Goal: Task Accomplishment & Management: Manage account settings

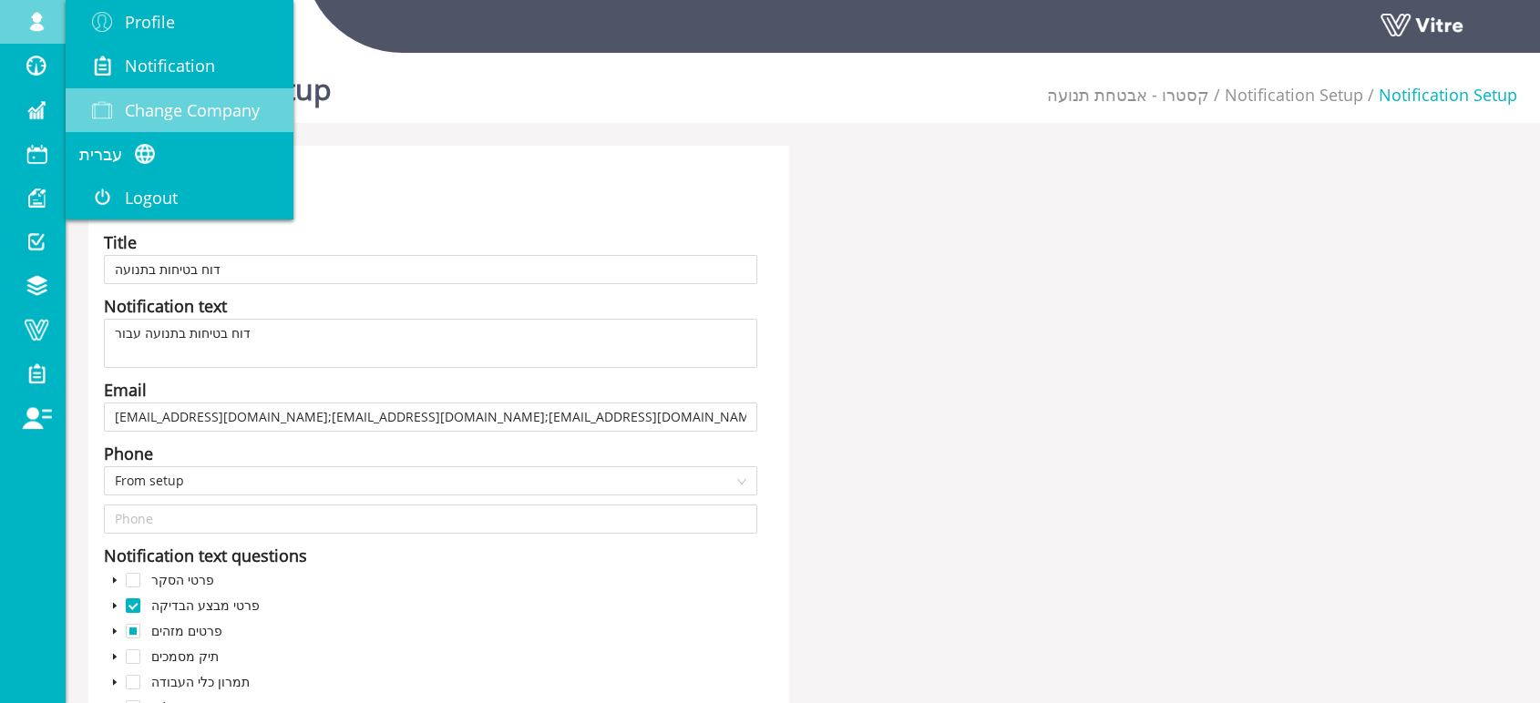
click at [122, 106] on span at bounding box center [102, 110] width 46 height 22
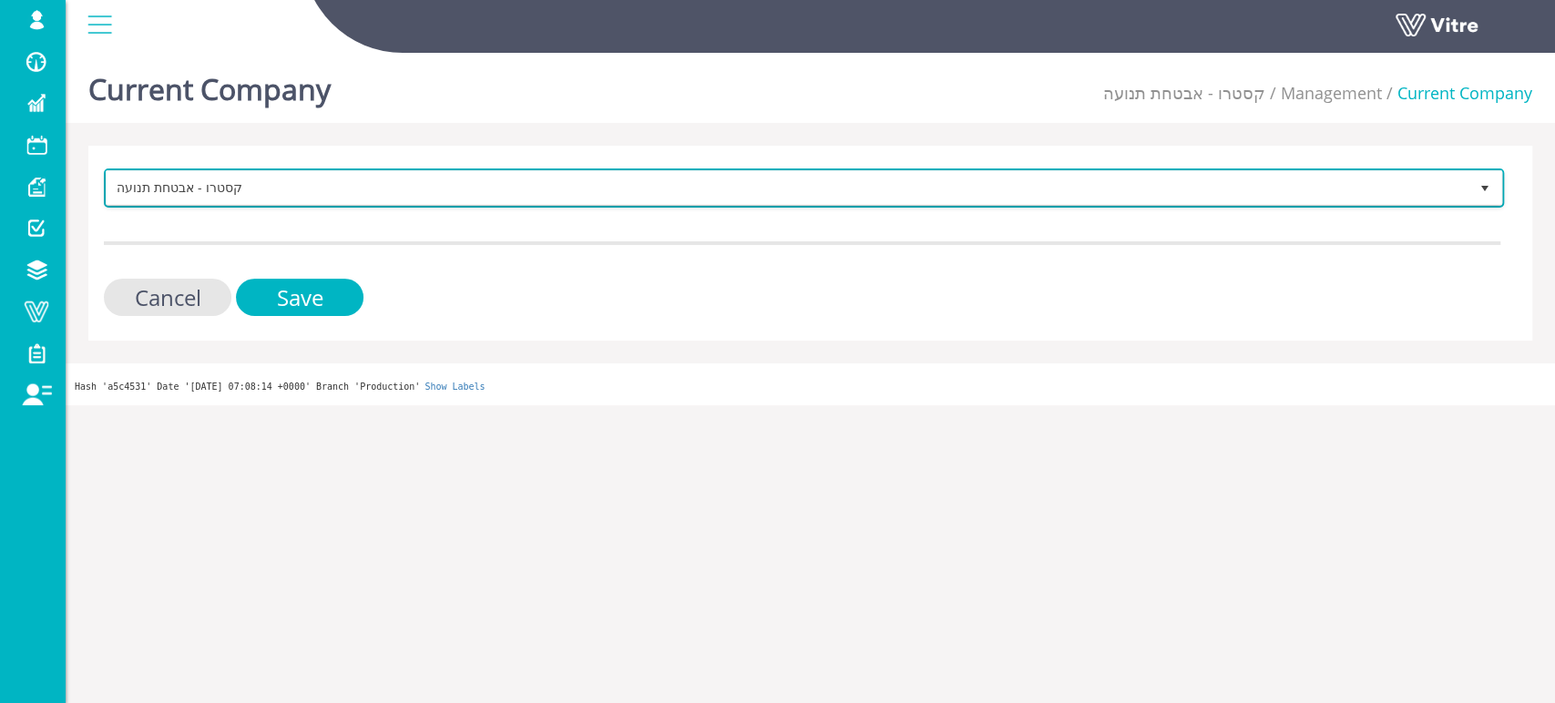
click at [452, 194] on span "קסטרו - אבטחת תנועה" at bounding box center [788, 187] width 1362 height 33
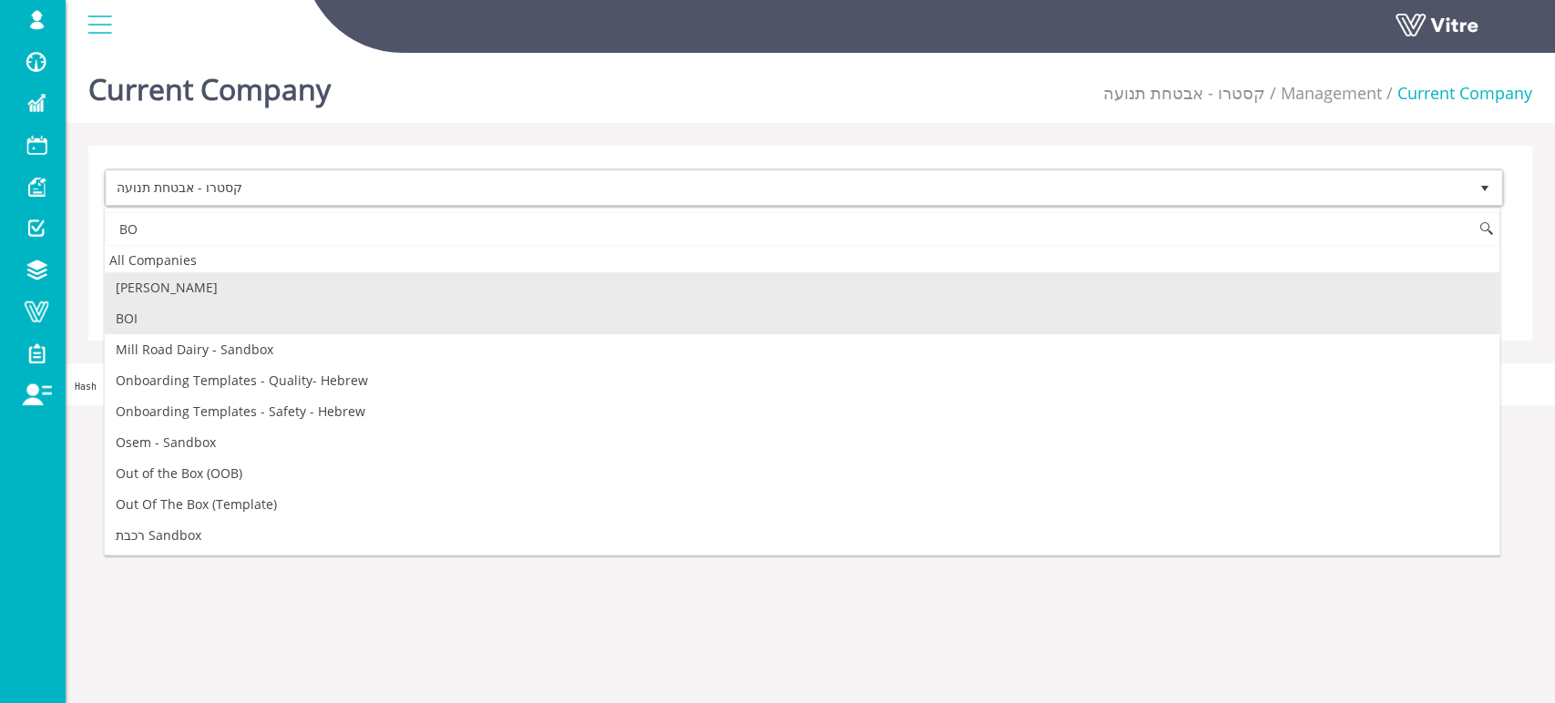
click at [124, 323] on li "BOI" at bounding box center [802, 318] width 1395 height 31
type input "BO"
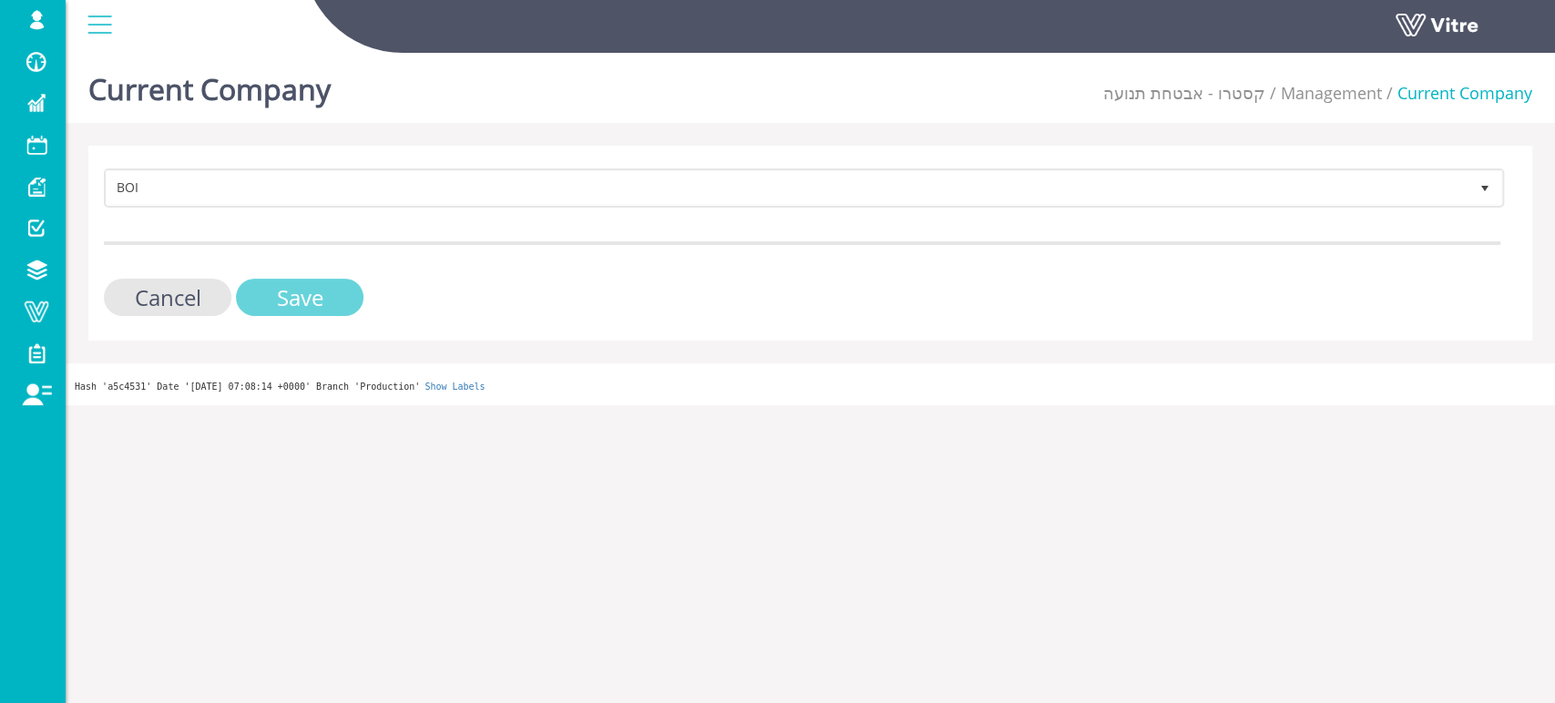
click at [267, 292] on input "Save" at bounding box center [300, 297] width 128 height 37
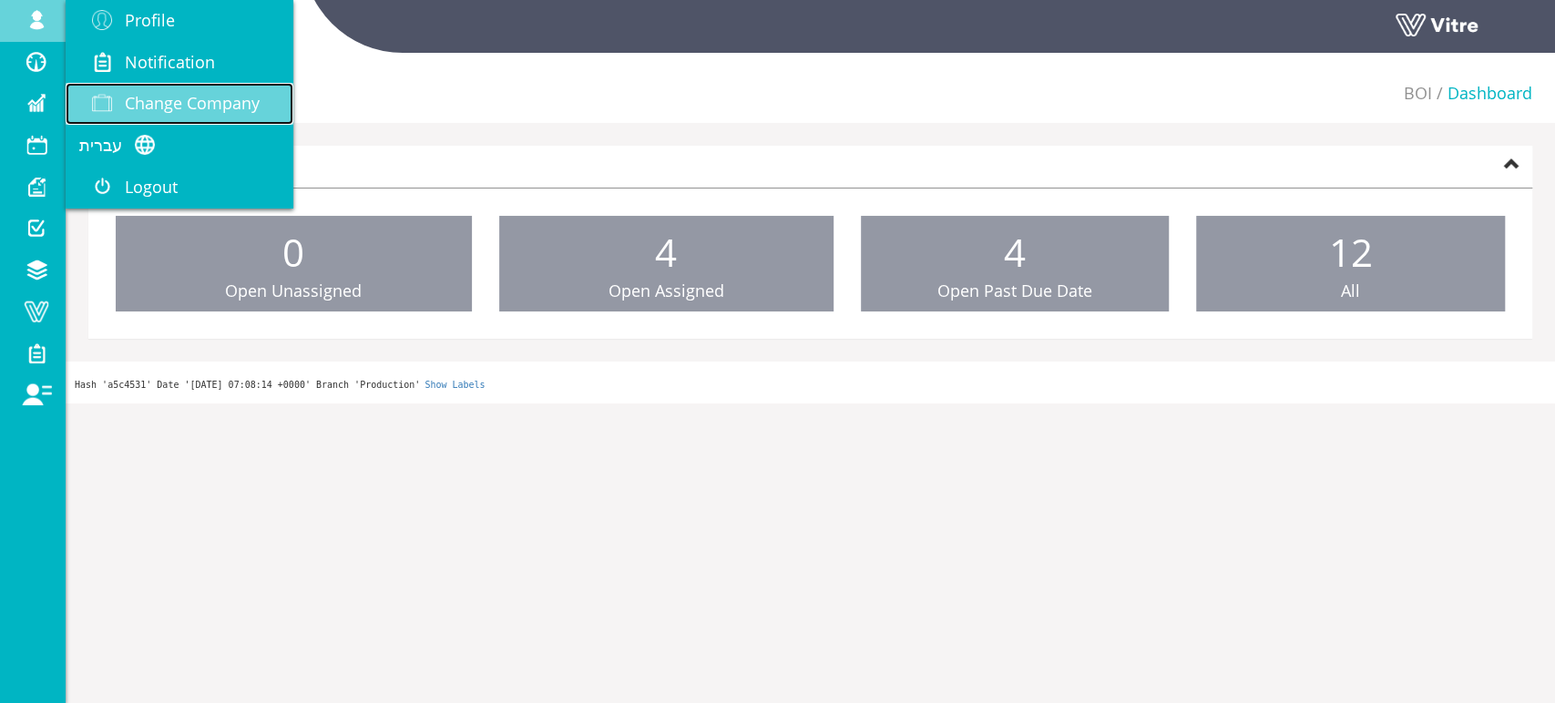
click at [202, 106] on span "Change Company" at bounding box center [192, 103] width 135 height 22
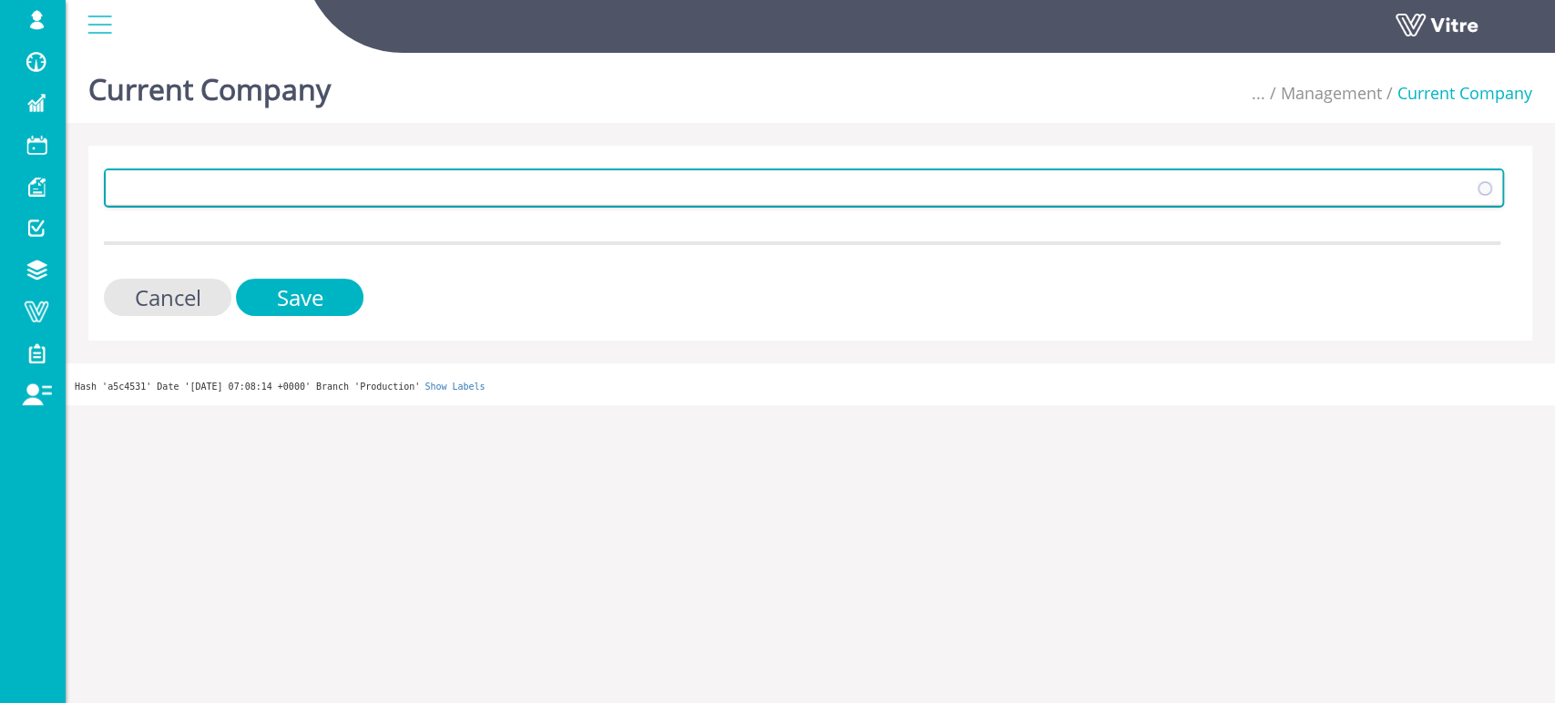
click at [259, 191] on span at bounding box center [788, 187] width 1362 height 33
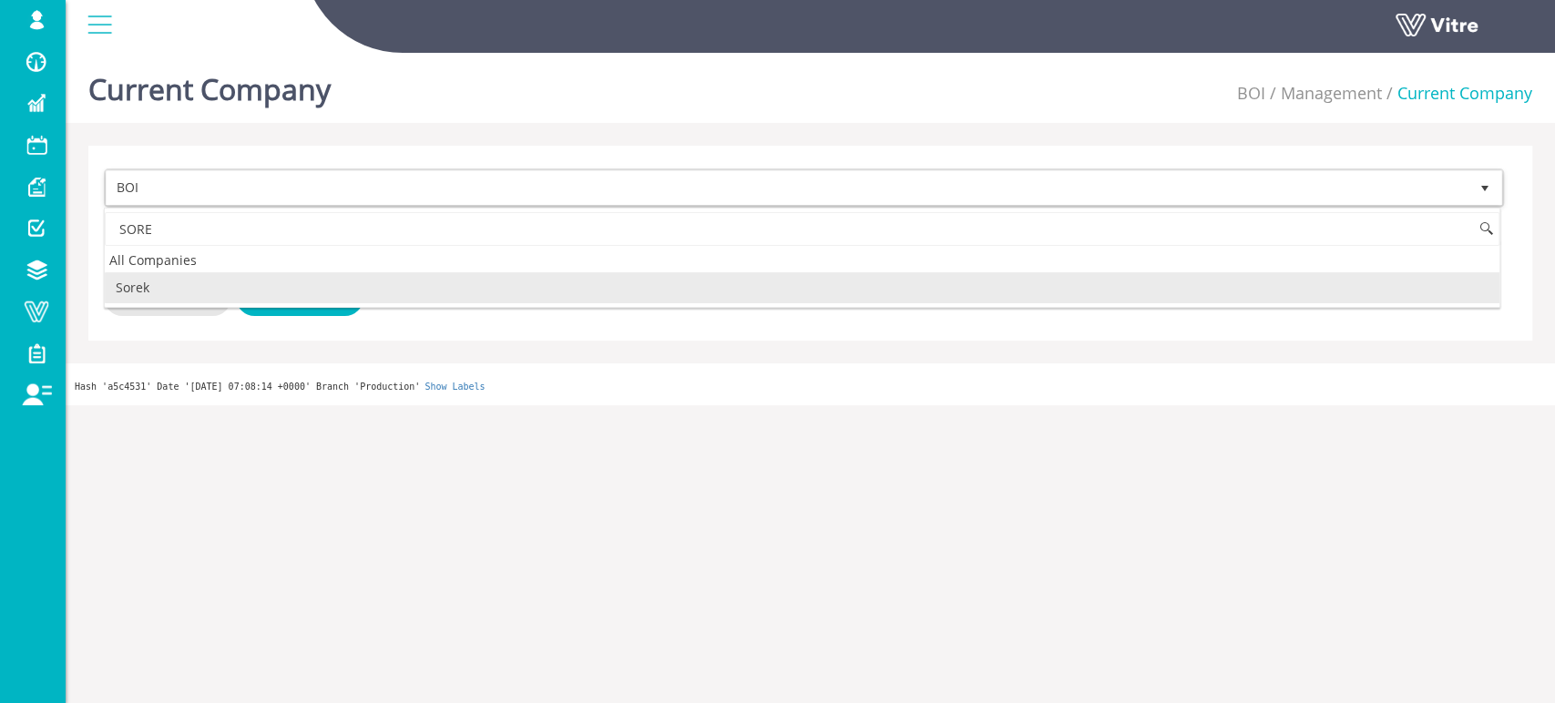
click at [160, 288] on li "Sorek" at bounding box center [802, 287] width 1395 height 31
type input "SORE"
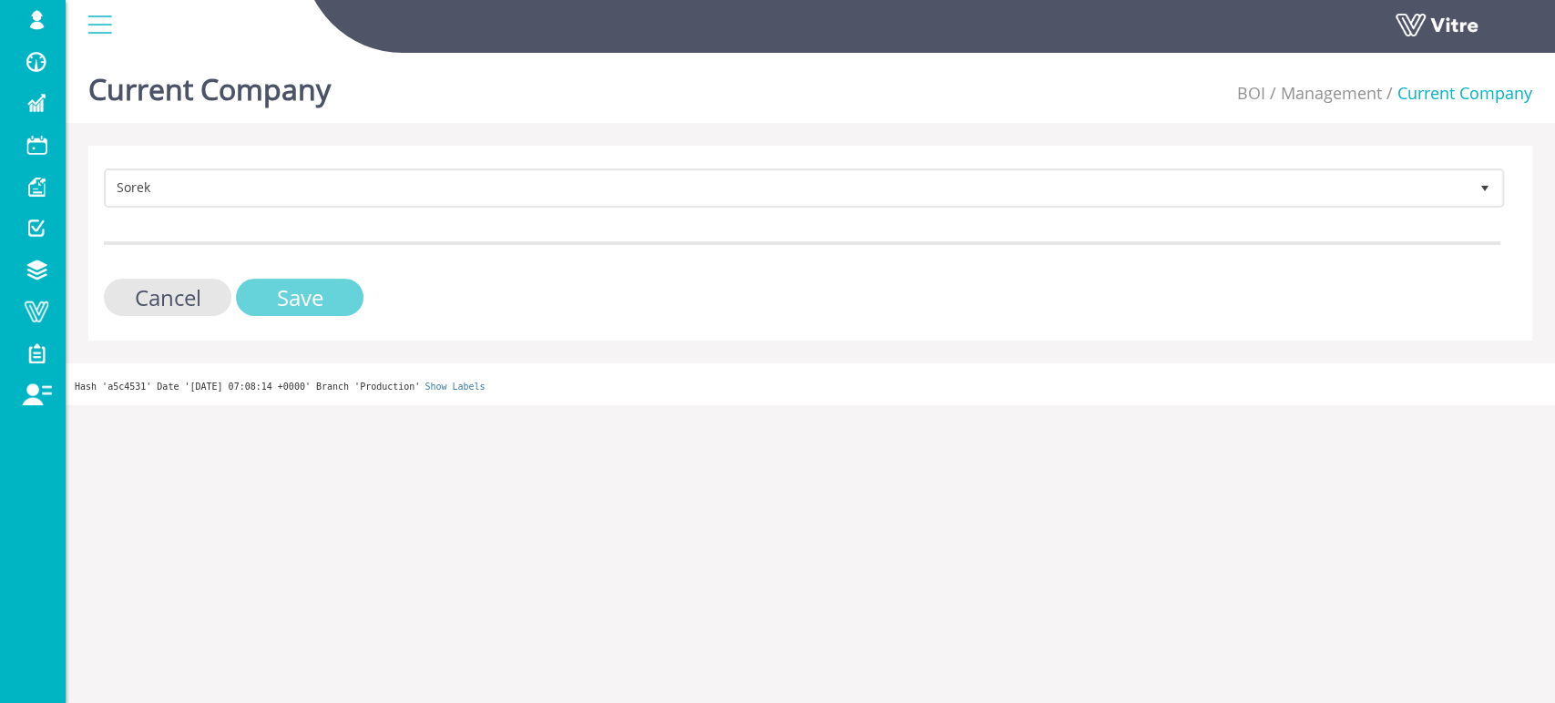
click at [274, 291] on input "Save" at bounding box center [300, 297] width 128 height 37
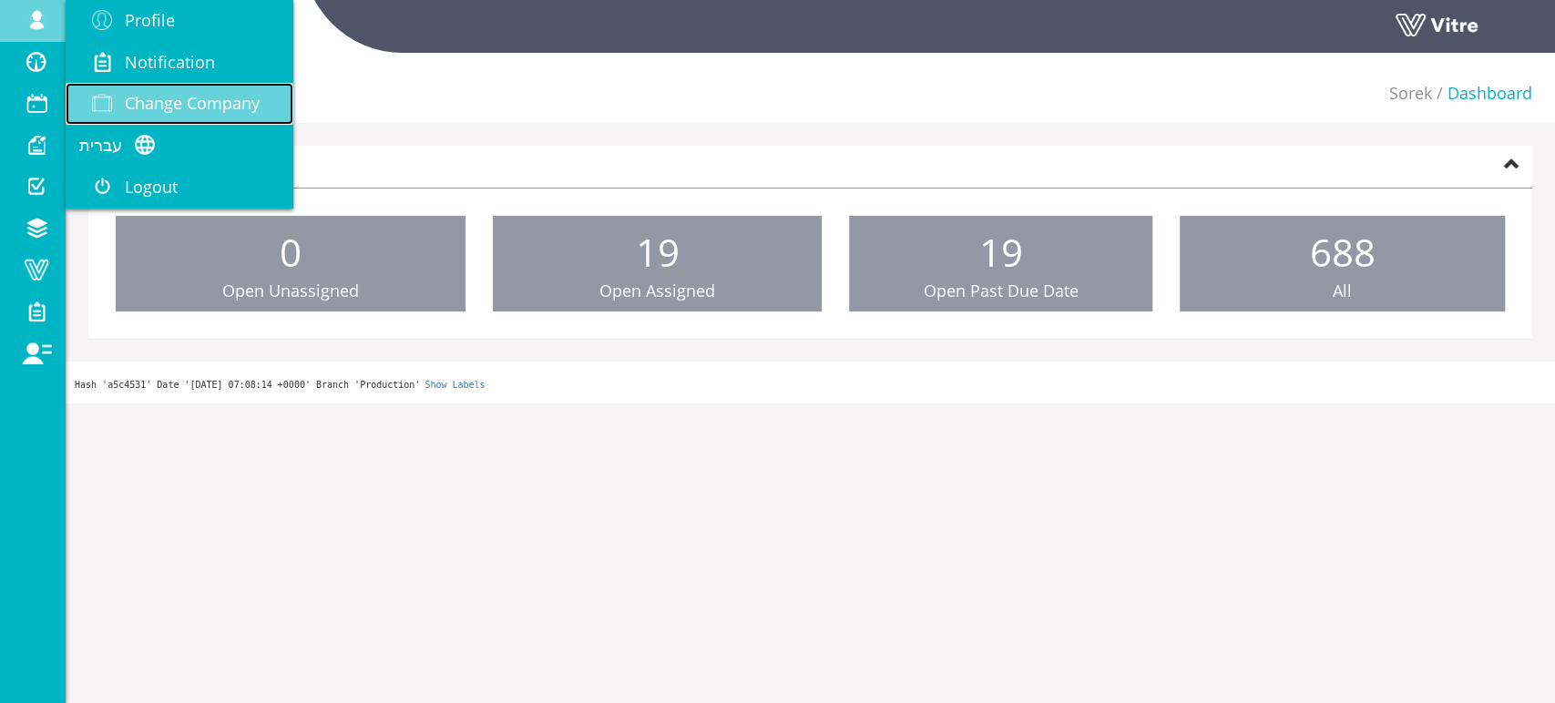
click at [194, 95] on span "Change Company" at bounding box center [192, 103] width 135 height 22
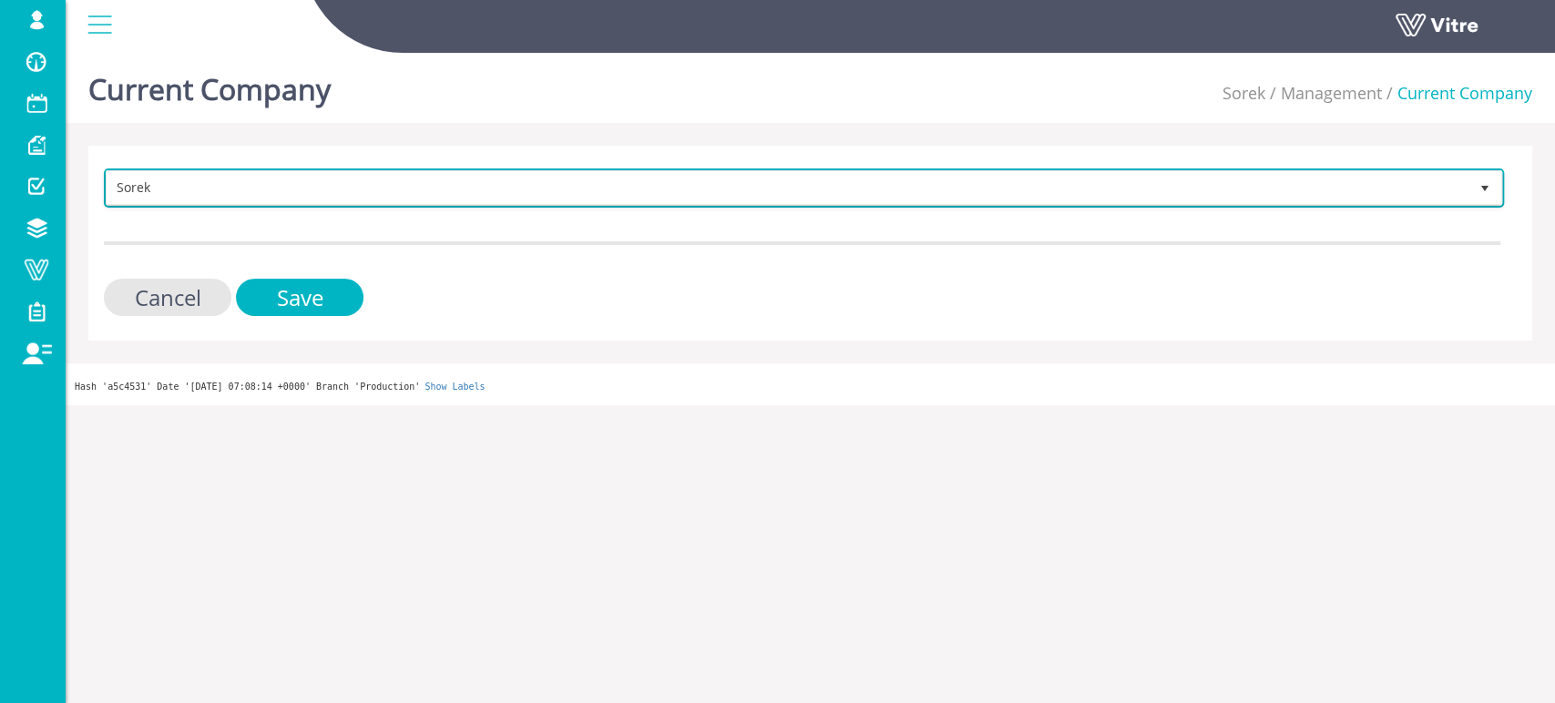
click at [316, 189] on span "Sorek" at bounding box center [788, 187] width 1362 height 33
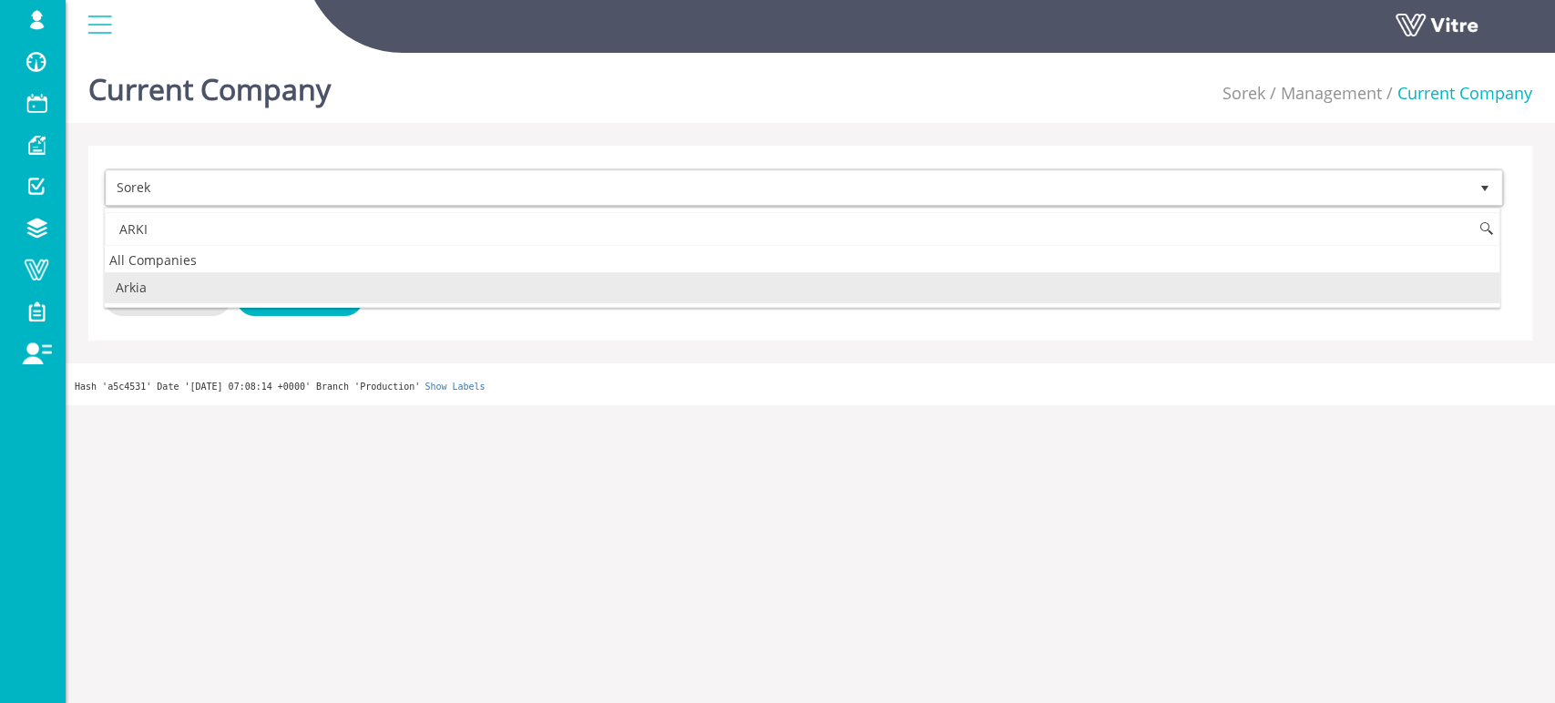
click at [146, 288] on li "Arkia" at bounding box center [802, 287] width 1395 height 31
type input "ARKI"
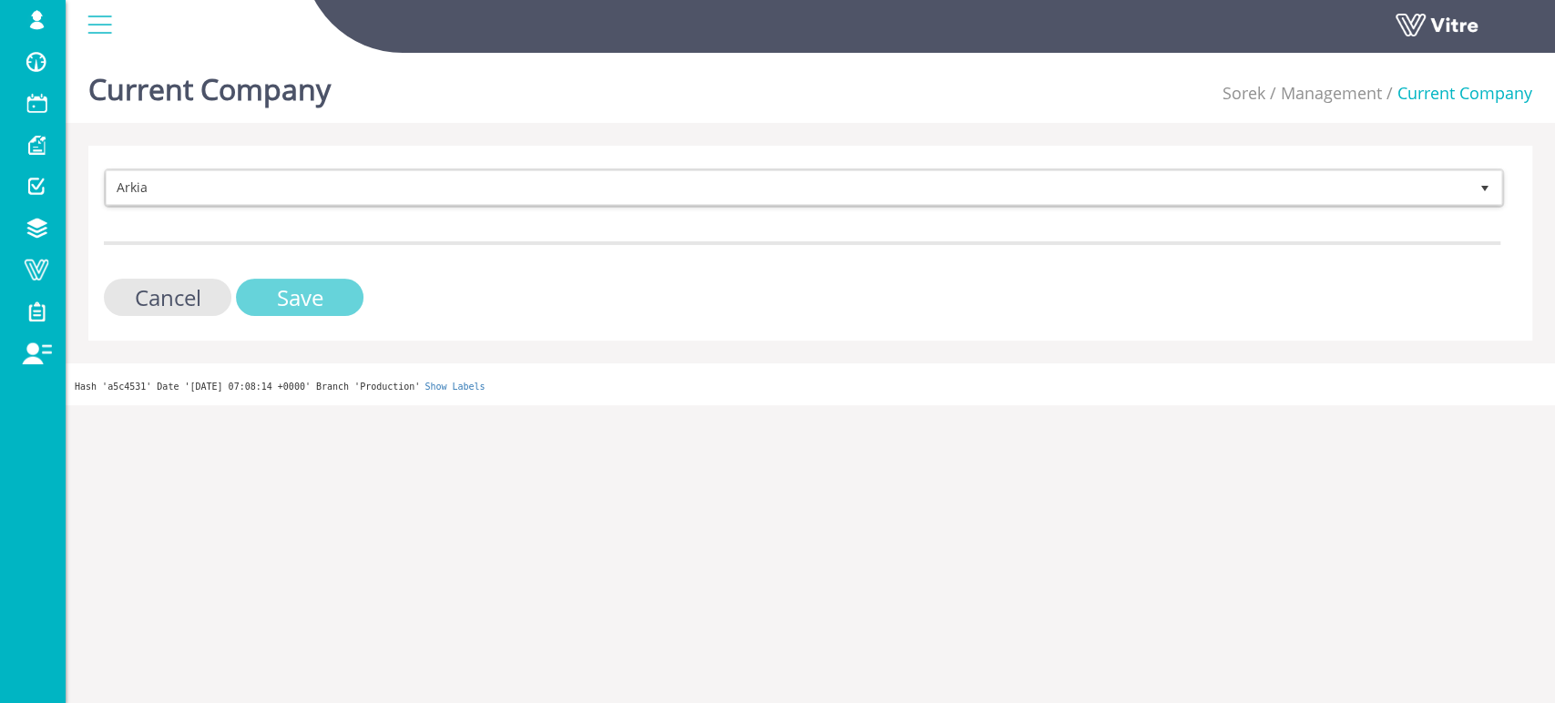
click at [296, 297] on input "Save" at bounding box center [300, 297] width 128 height 37
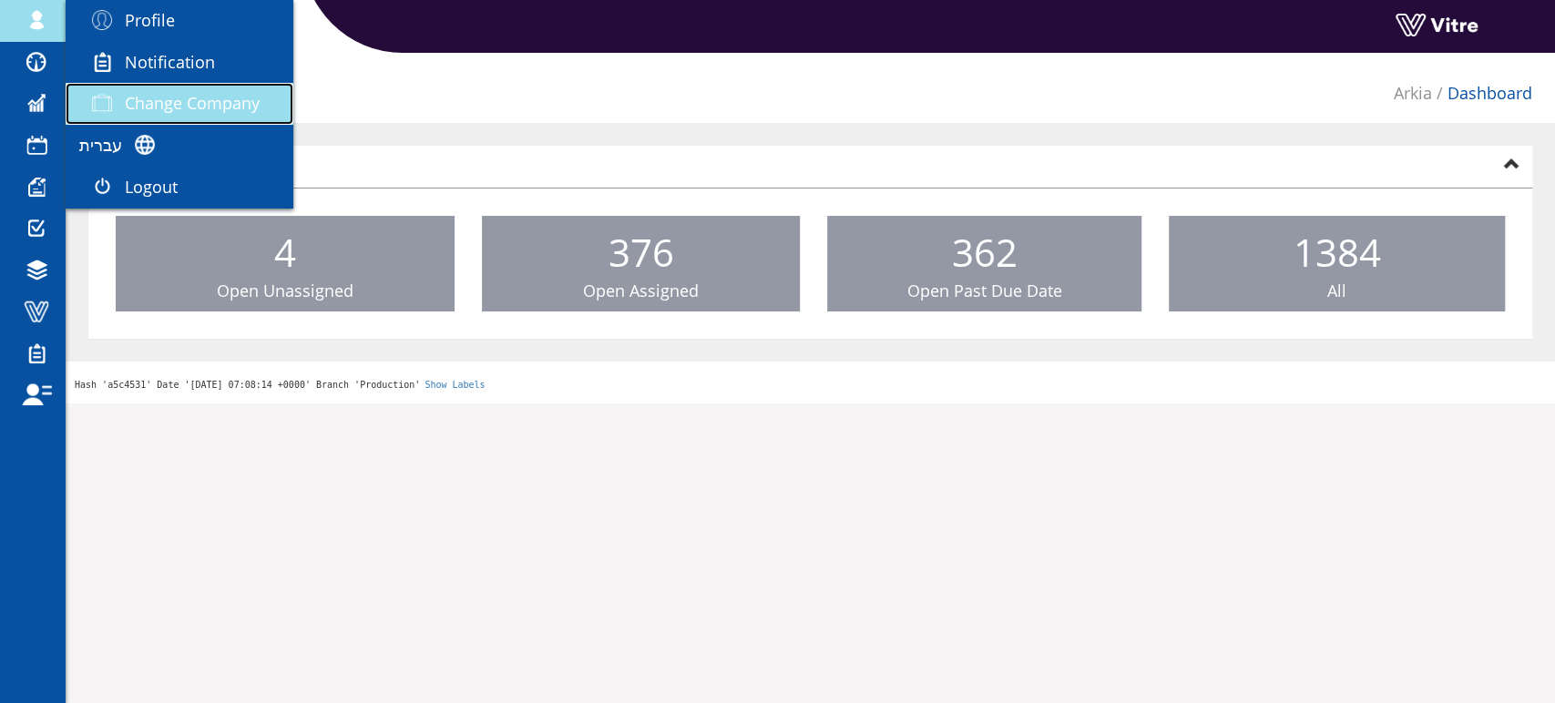
click at [146, 104] on span "Change Company" at bounding box center [192, 103] width 135 height 22
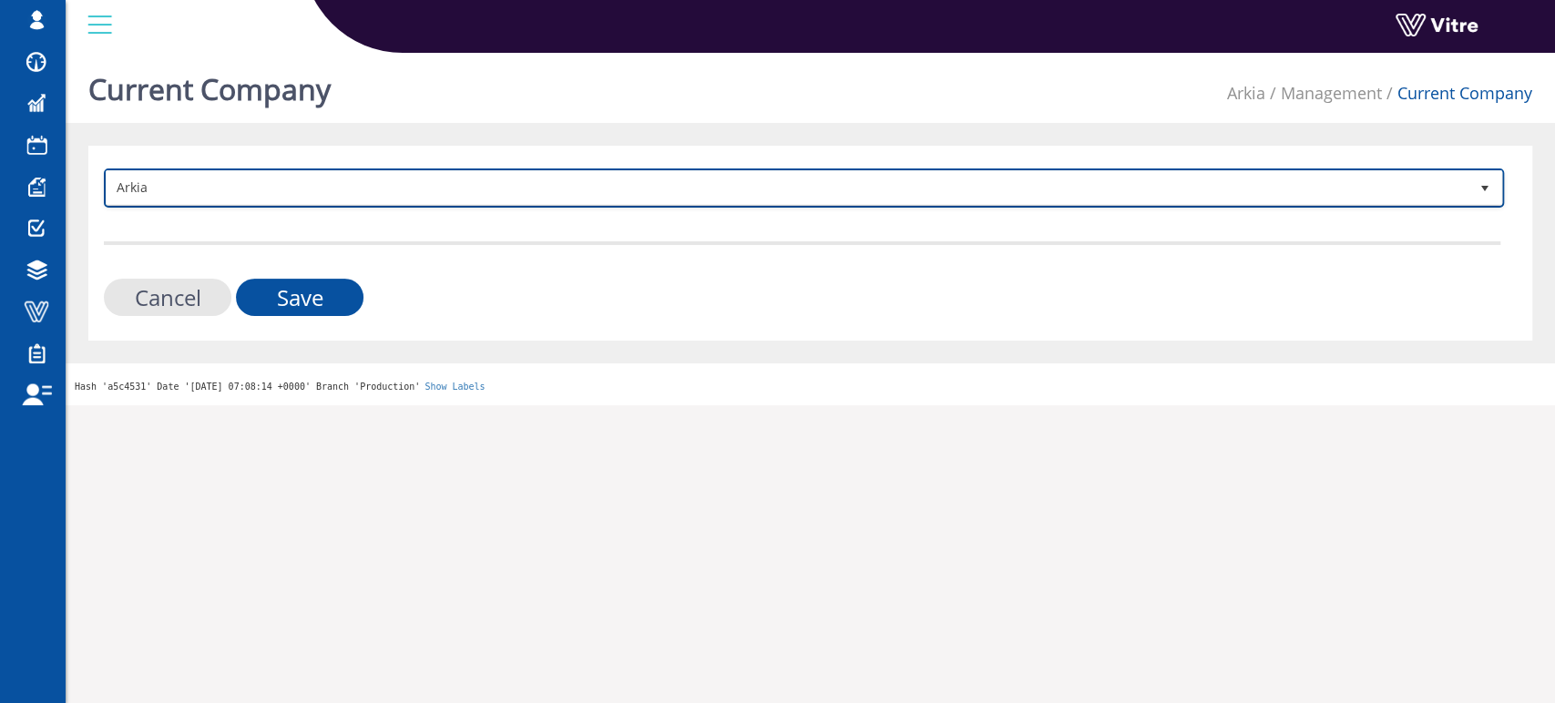
click at [153, 197] on span "Arkia" at bounding box center [788, 187] width 1362 height 33
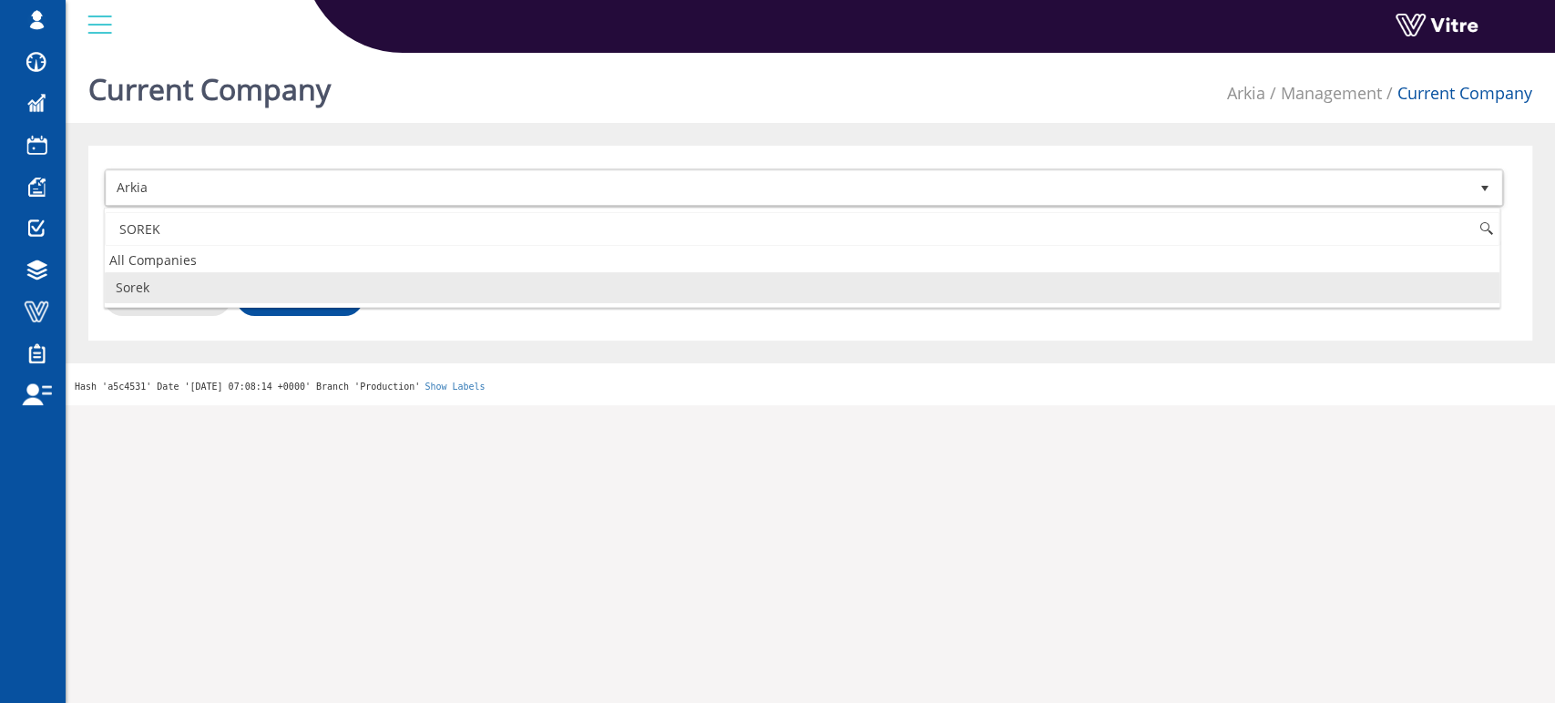
click at [146, 287] on li "Sorek" at bounding box center [802, 287] width 1395 height 31
type input "SOREK"
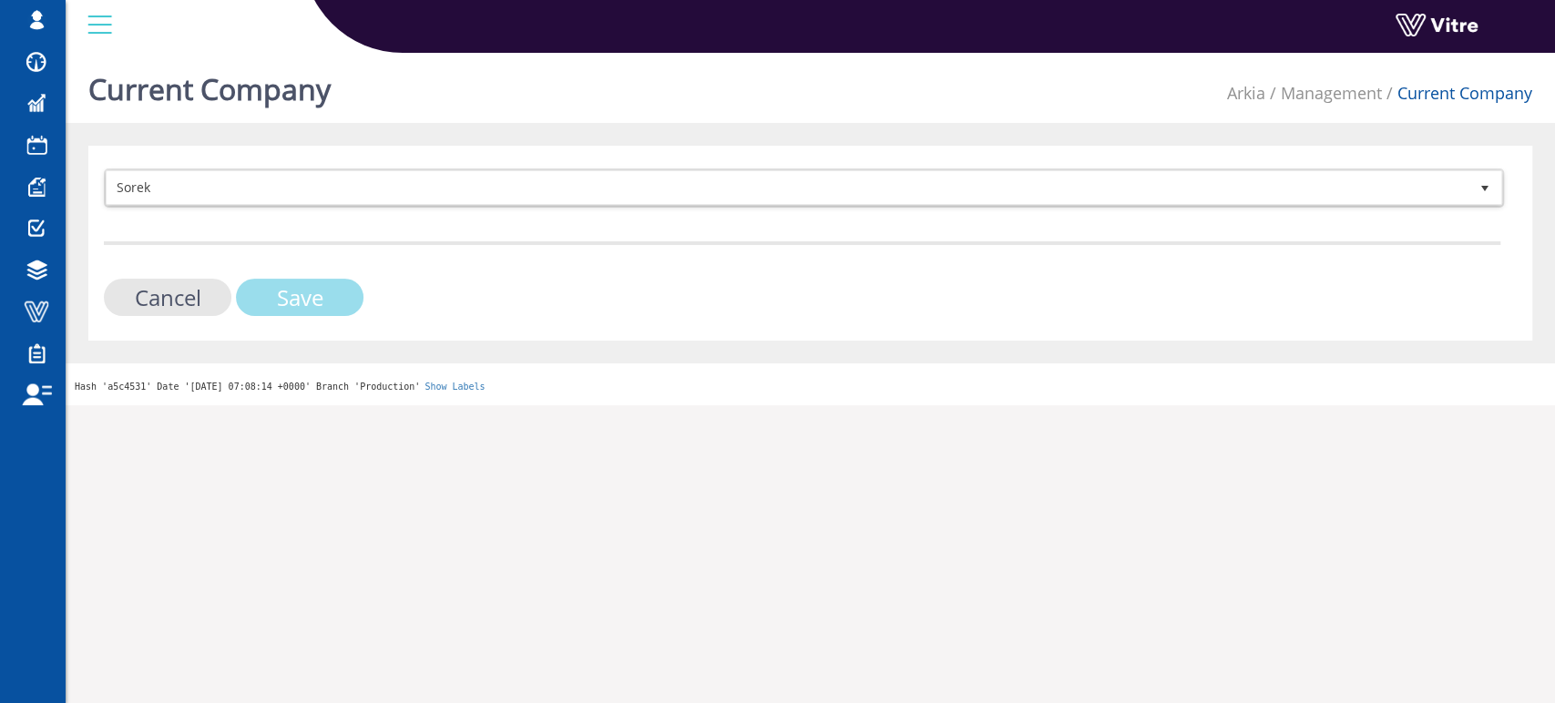
click at [341, 298] on input "Save" at bounding box center [300, 297] width 128 height 37
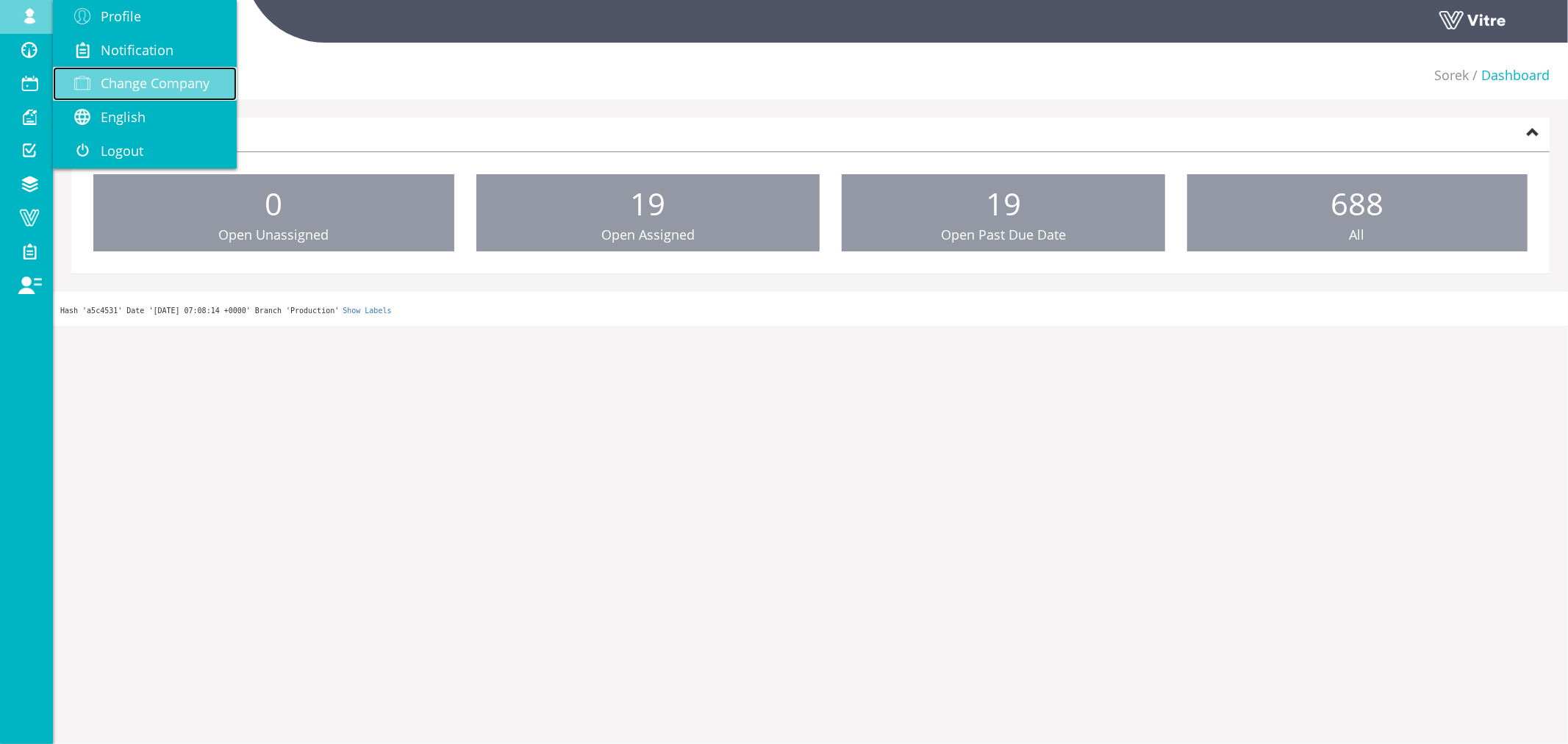
click at [137, 85] on span "Change Company" at bounding box center [155, 83] width 109 height 18
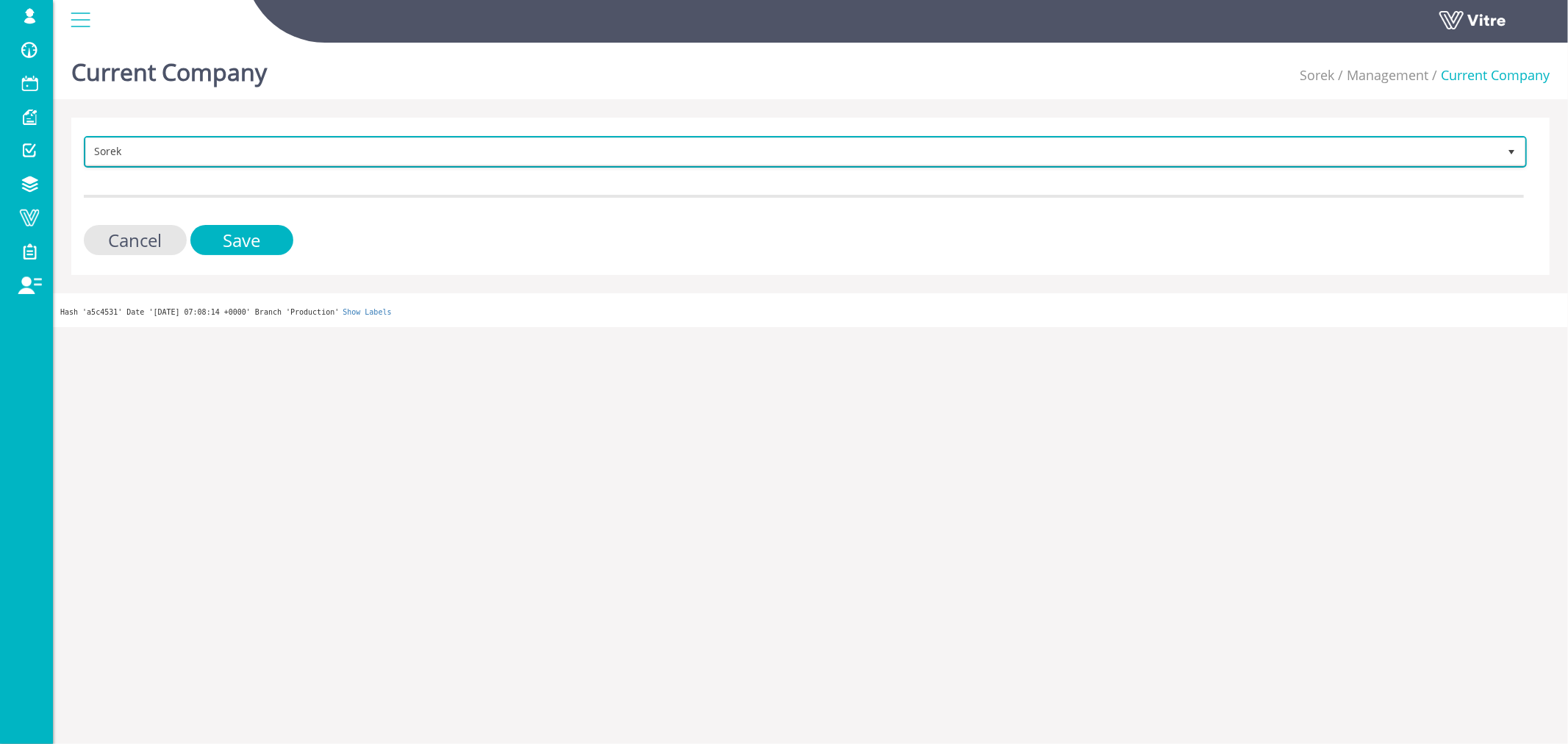
click at [216, 157] on span "Sorek" at bounding box center [792, 151] width 1412 height 27
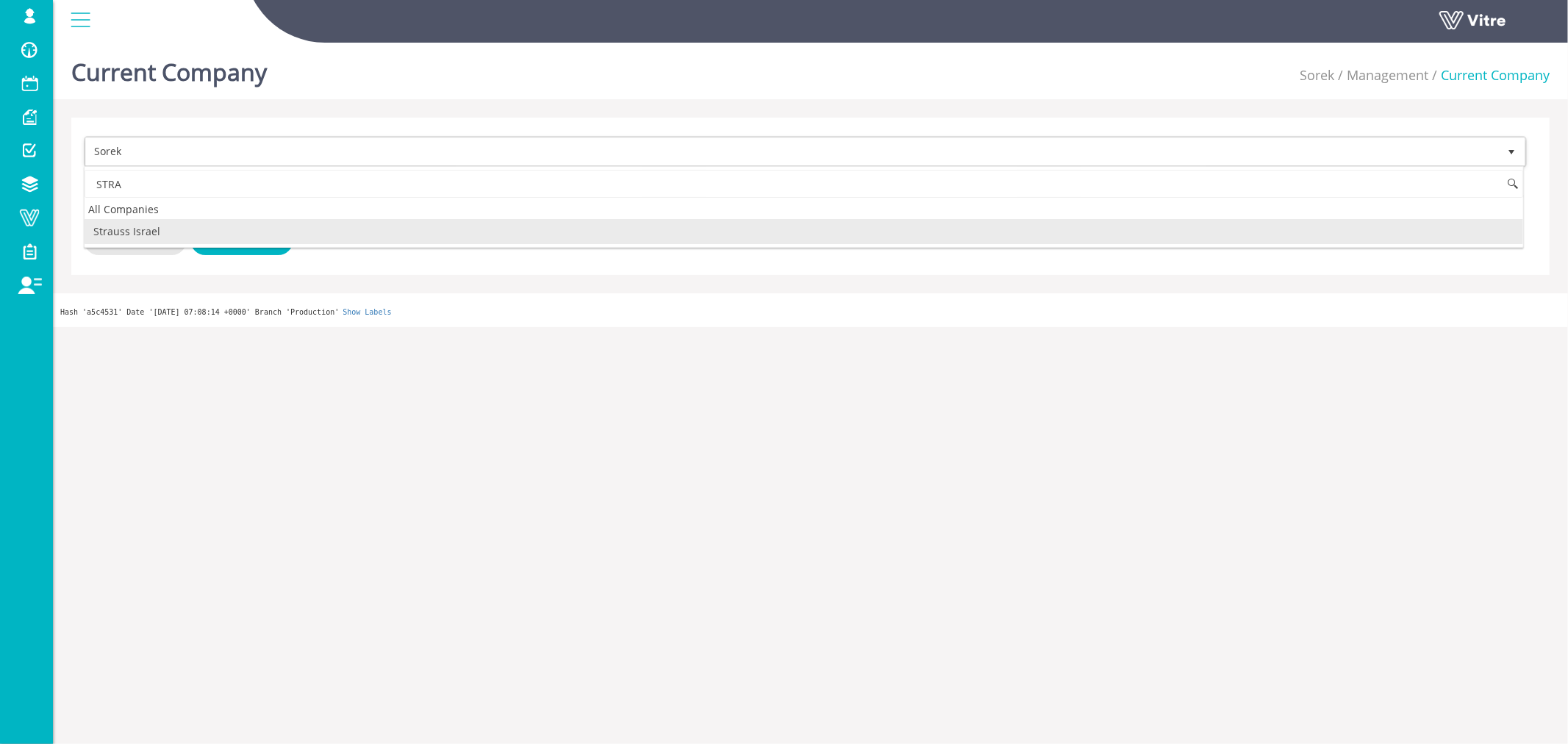
click at [155, 228] on li "Strauss Israel" at bounding box center [804, 231] width 1439 height 25
type input "STRA"
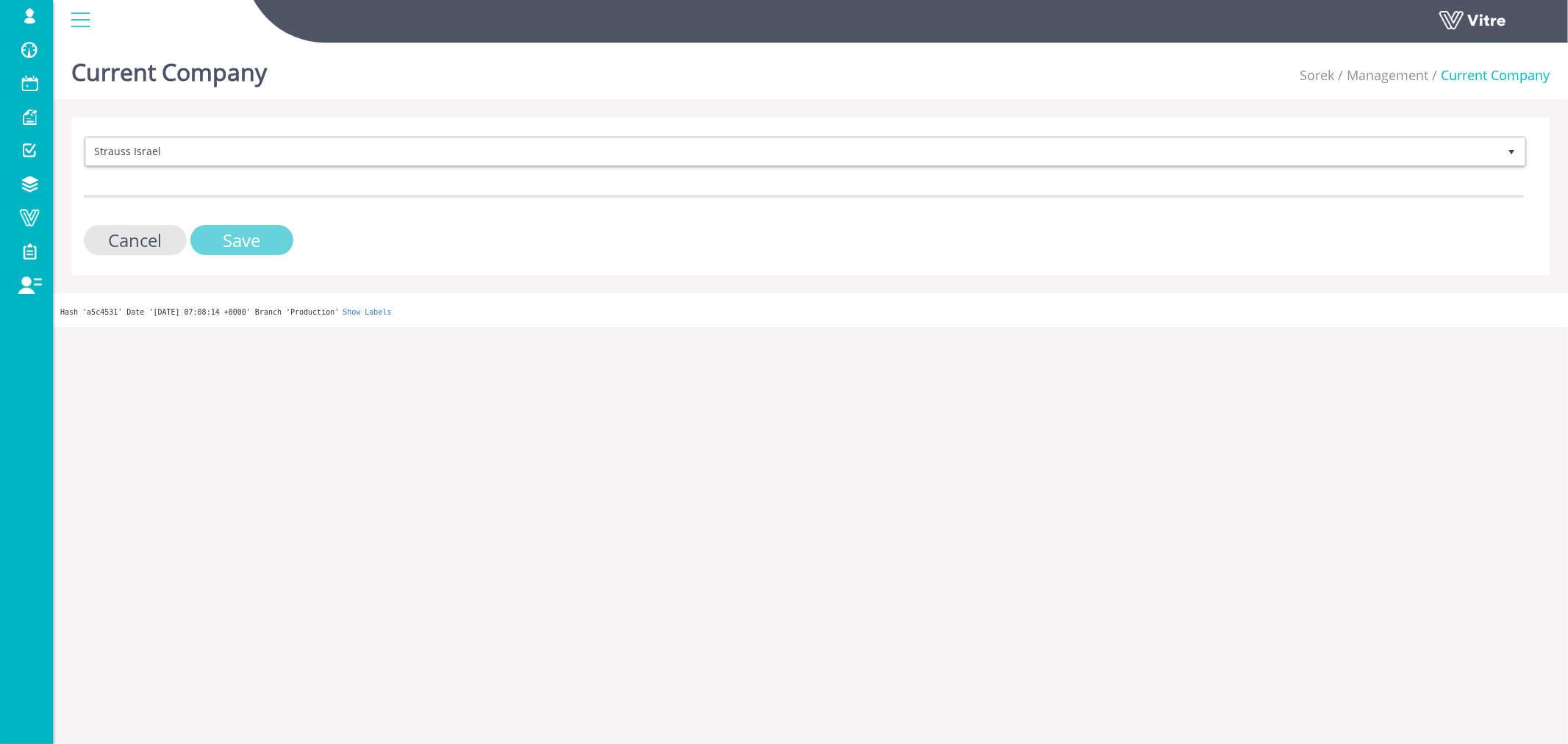
click at [209, 236] on input "Save" at bounding box center [242, 240] width 103 height 30
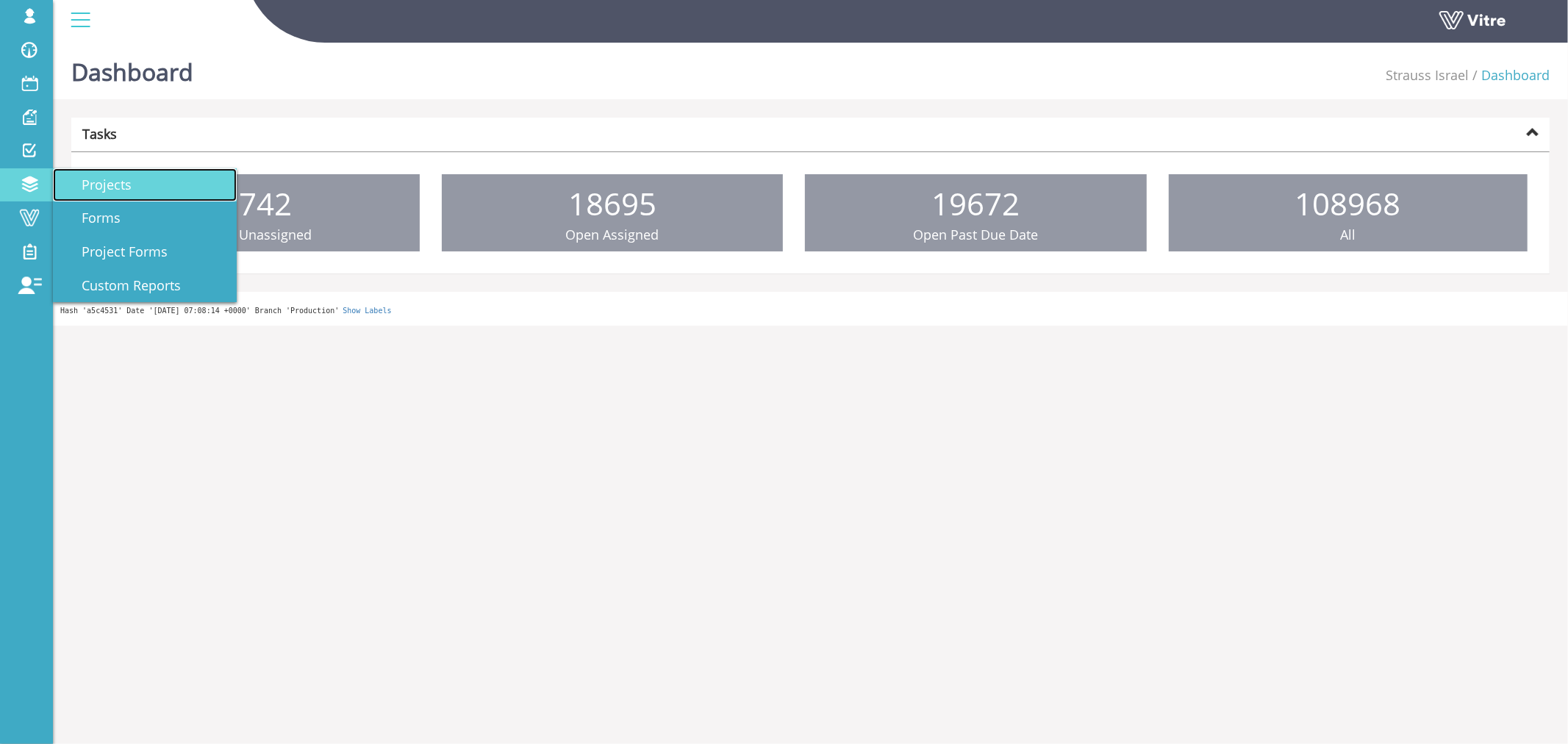
click at [82, 180] on span "Projects" at bounding box center [98, 185] width 68 height 18
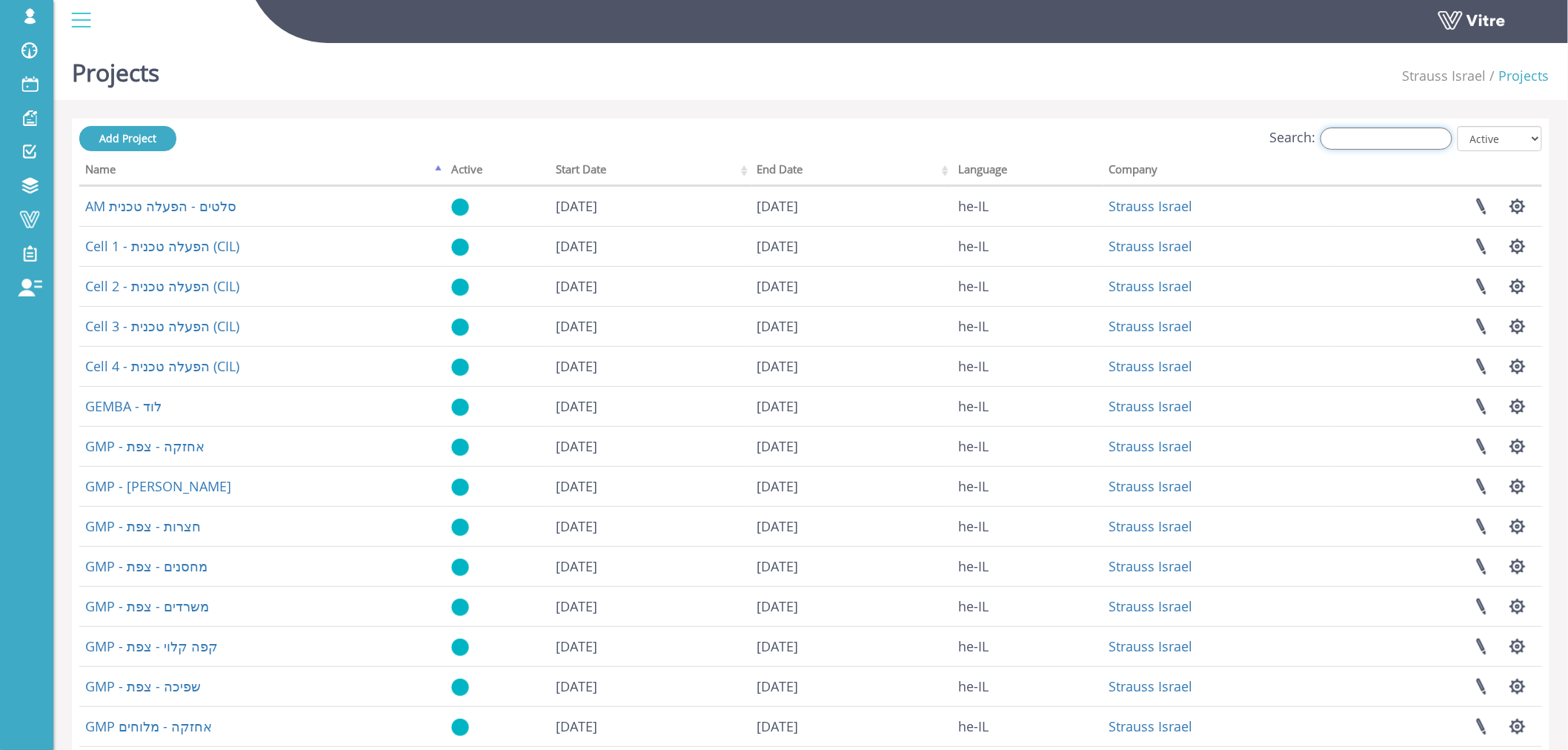
click at [1397, 138] on input "Search:" at bounding box center [1386, 138] width 132 height 22
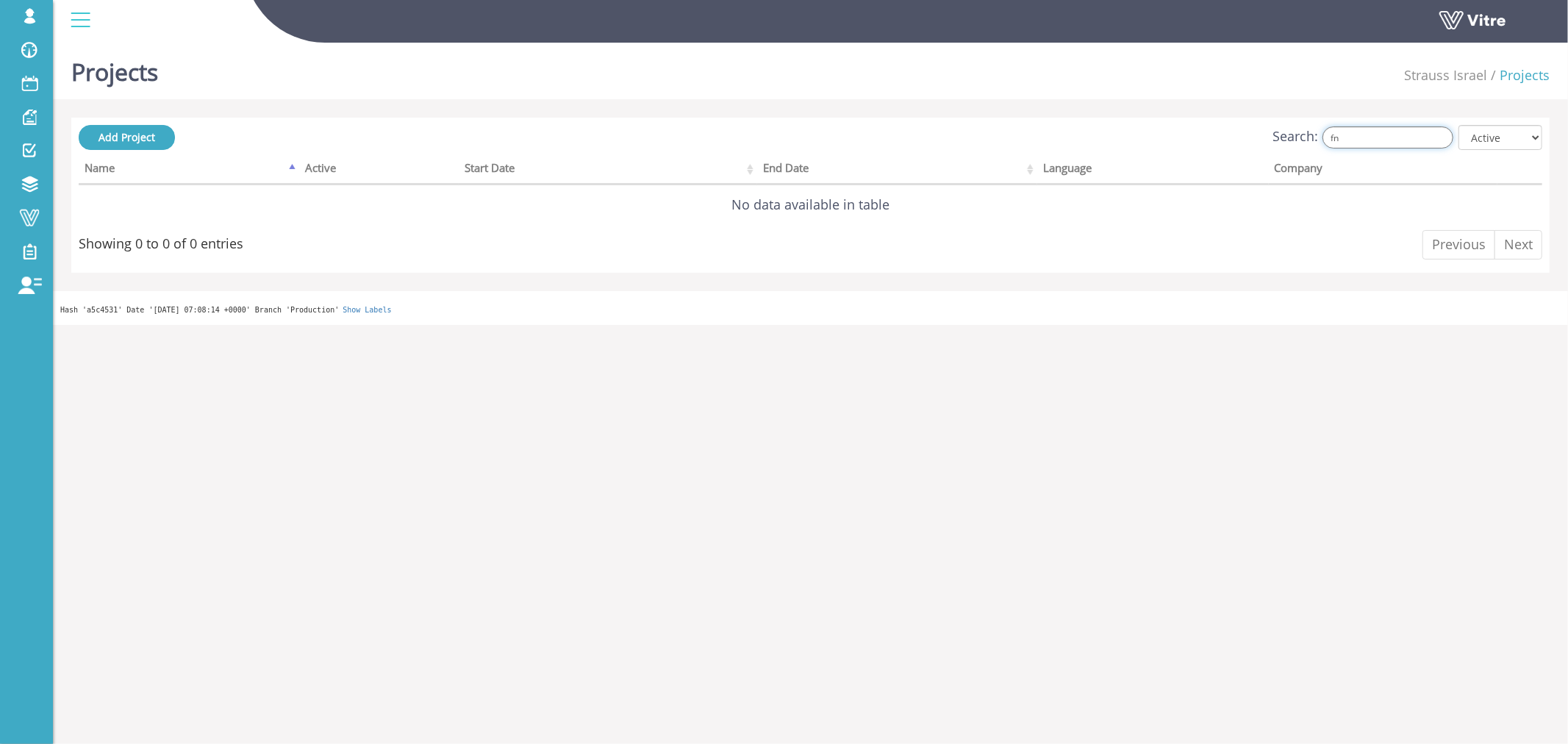
type input "f"
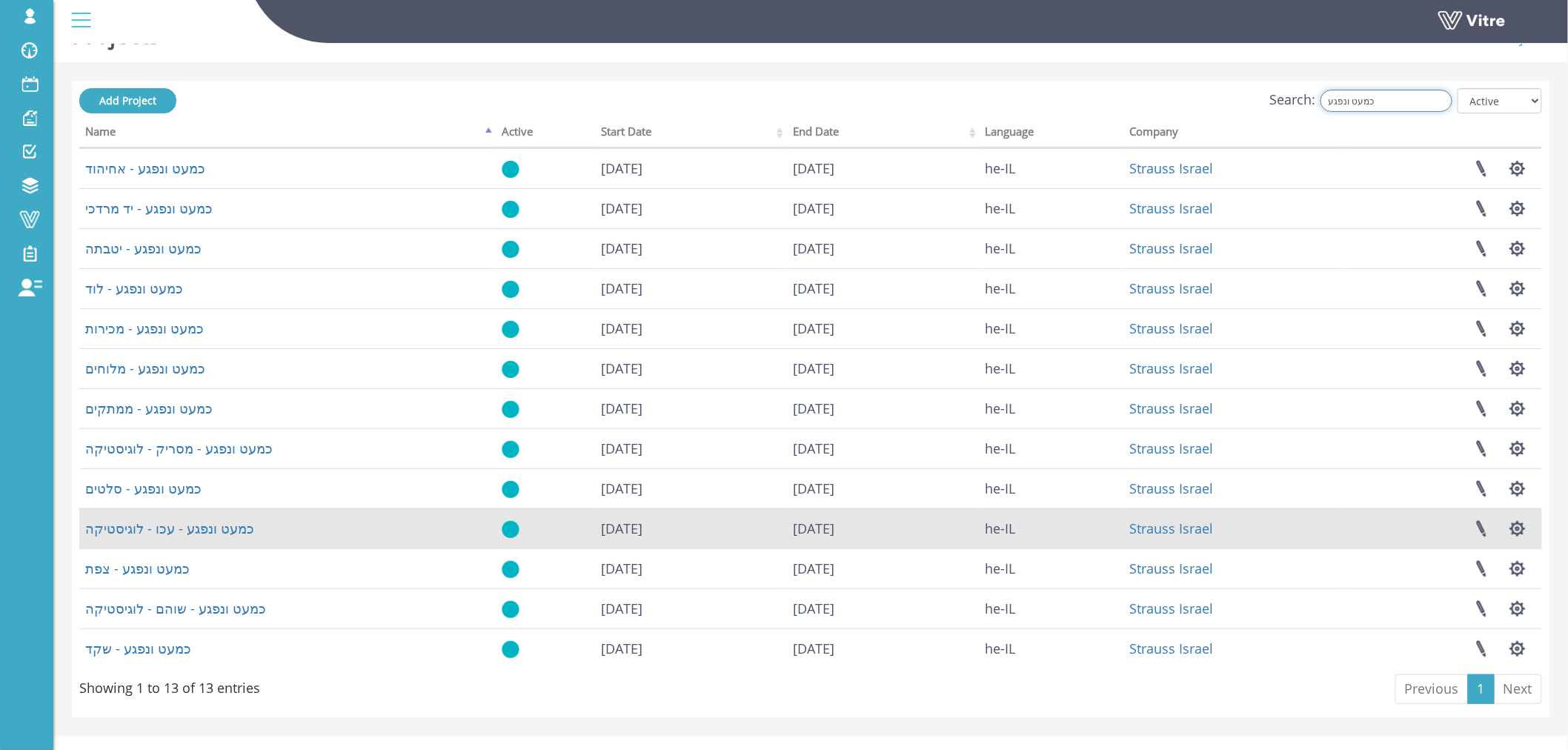
scroll to position [58, 0]
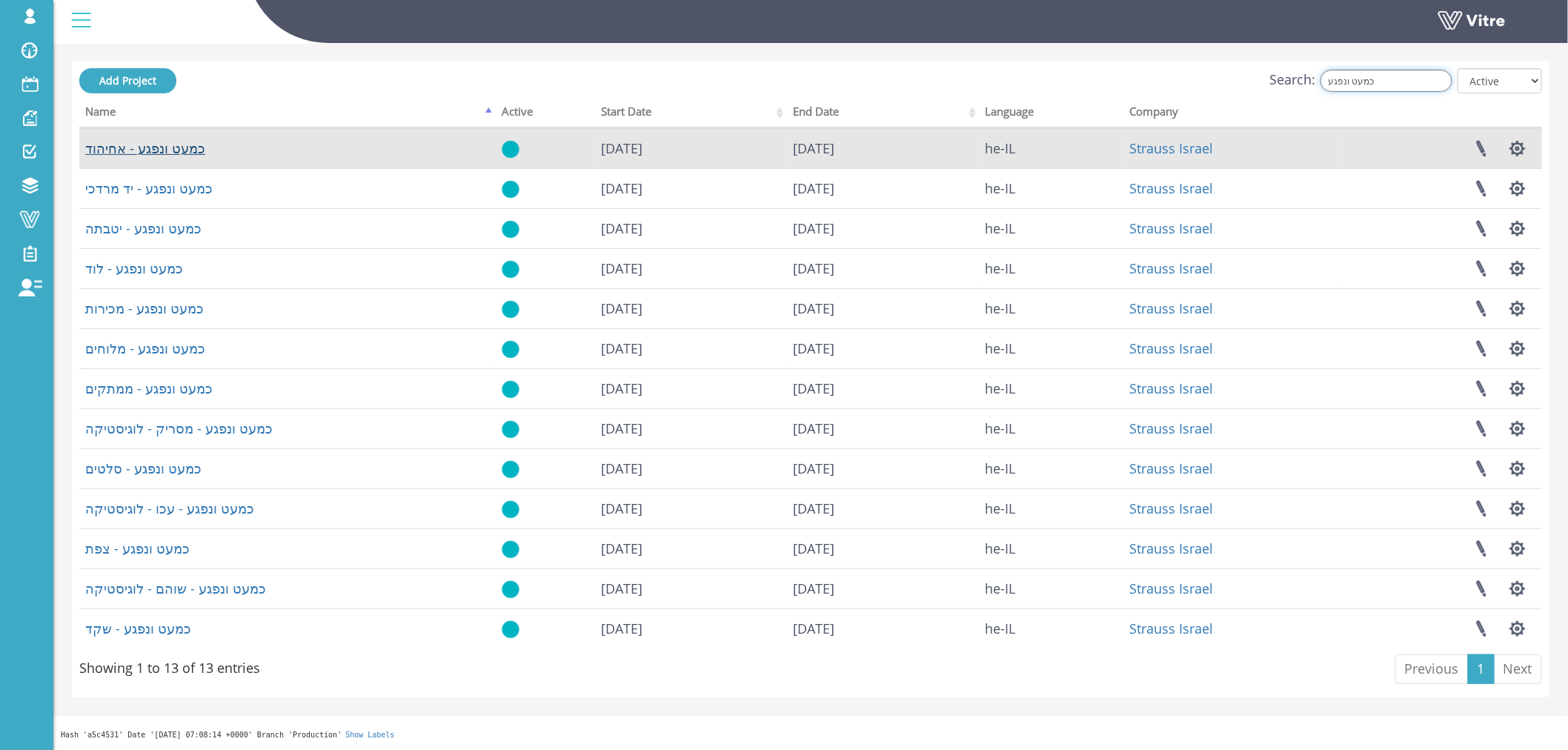
type input "כמעט ונפגע"
click at [146, 149] on link "כמעט ונפגע - אחיהוד" at bounding box center [146, 148] width 120 height 18
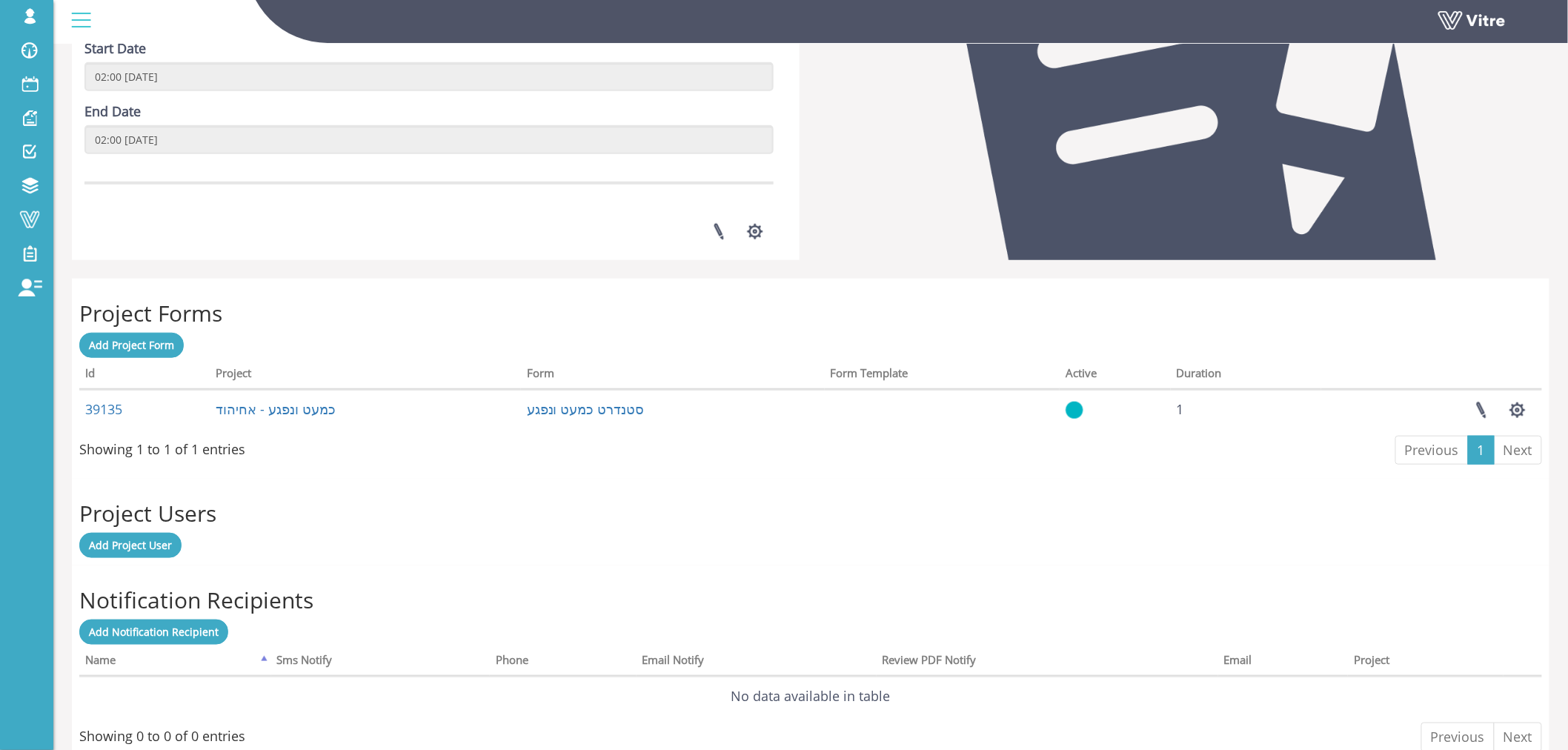
scroll to position [412, 0]
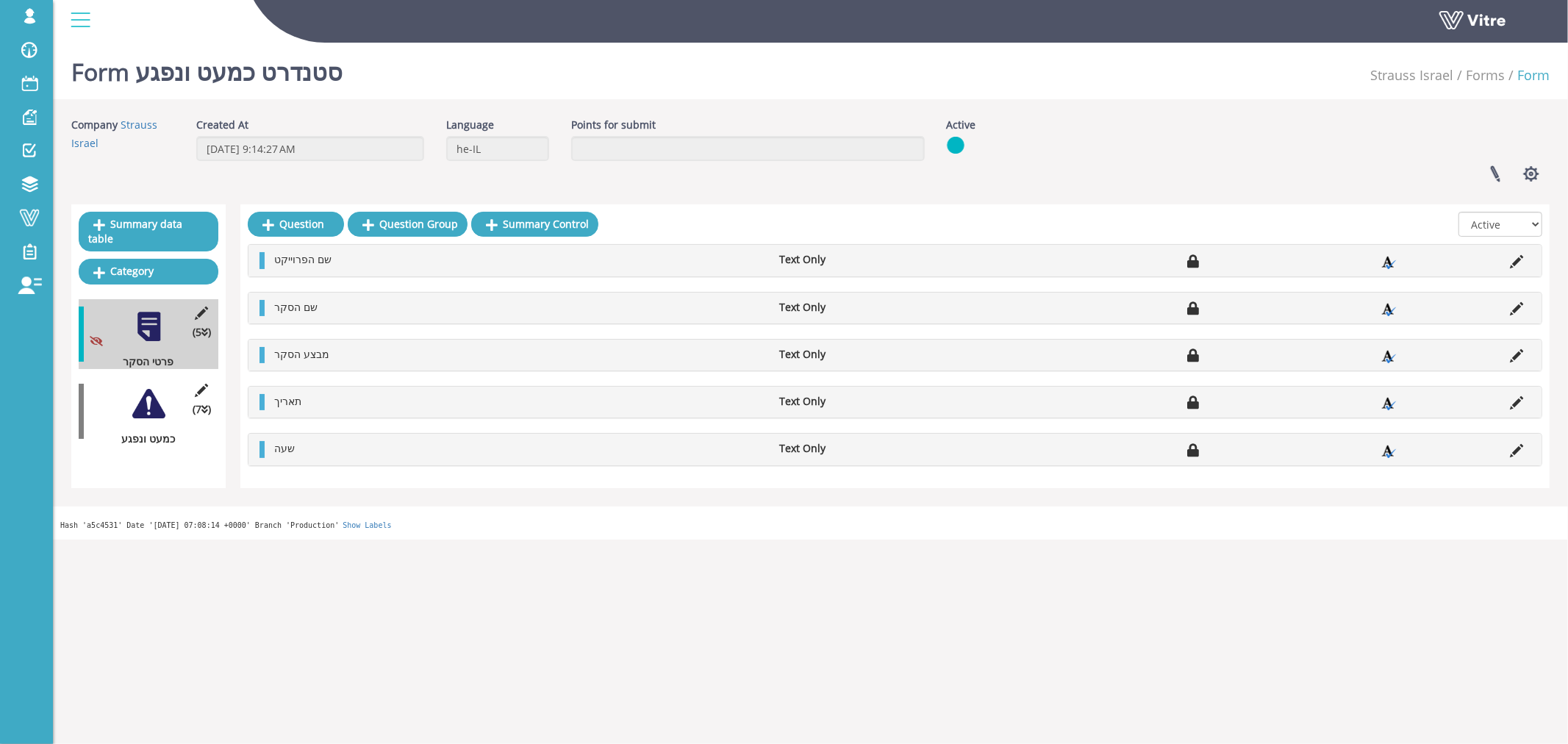
click at [142, 390] on div at bounding box center [148, 403] width 33 height 33
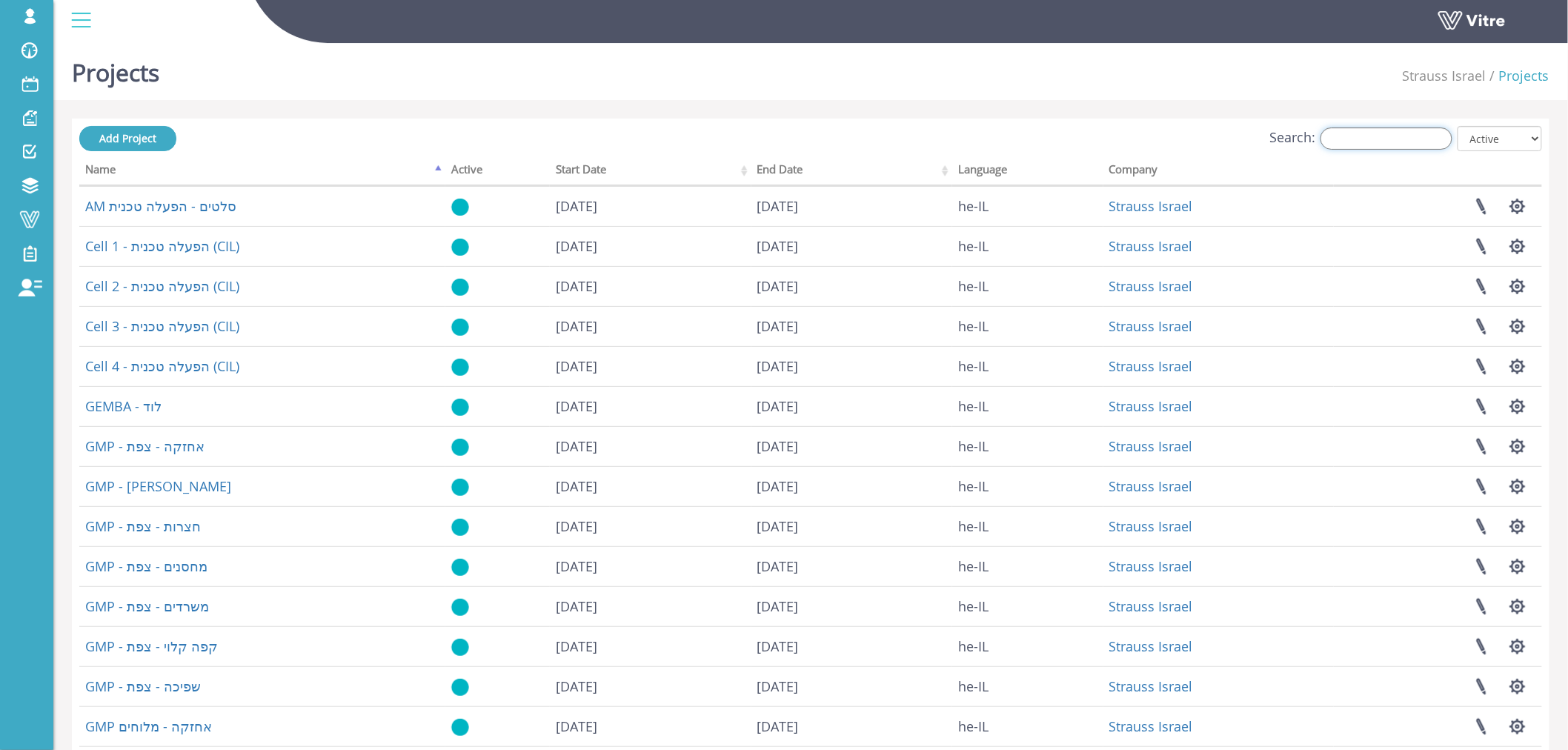
click at [1339, 135] on input "Search:" at bounding box center [1386, 138] width 132 height 22
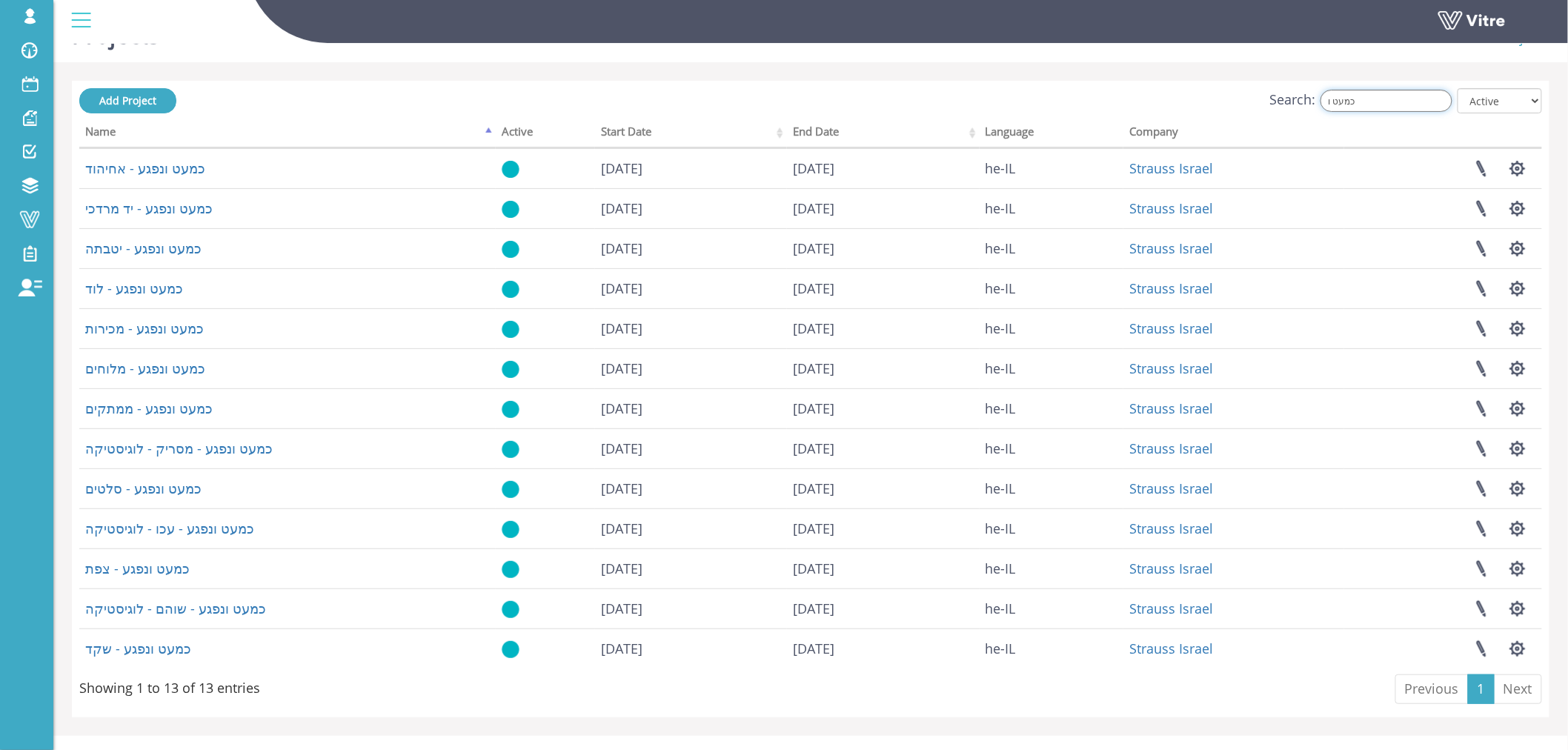
scroll to position [58, 0]
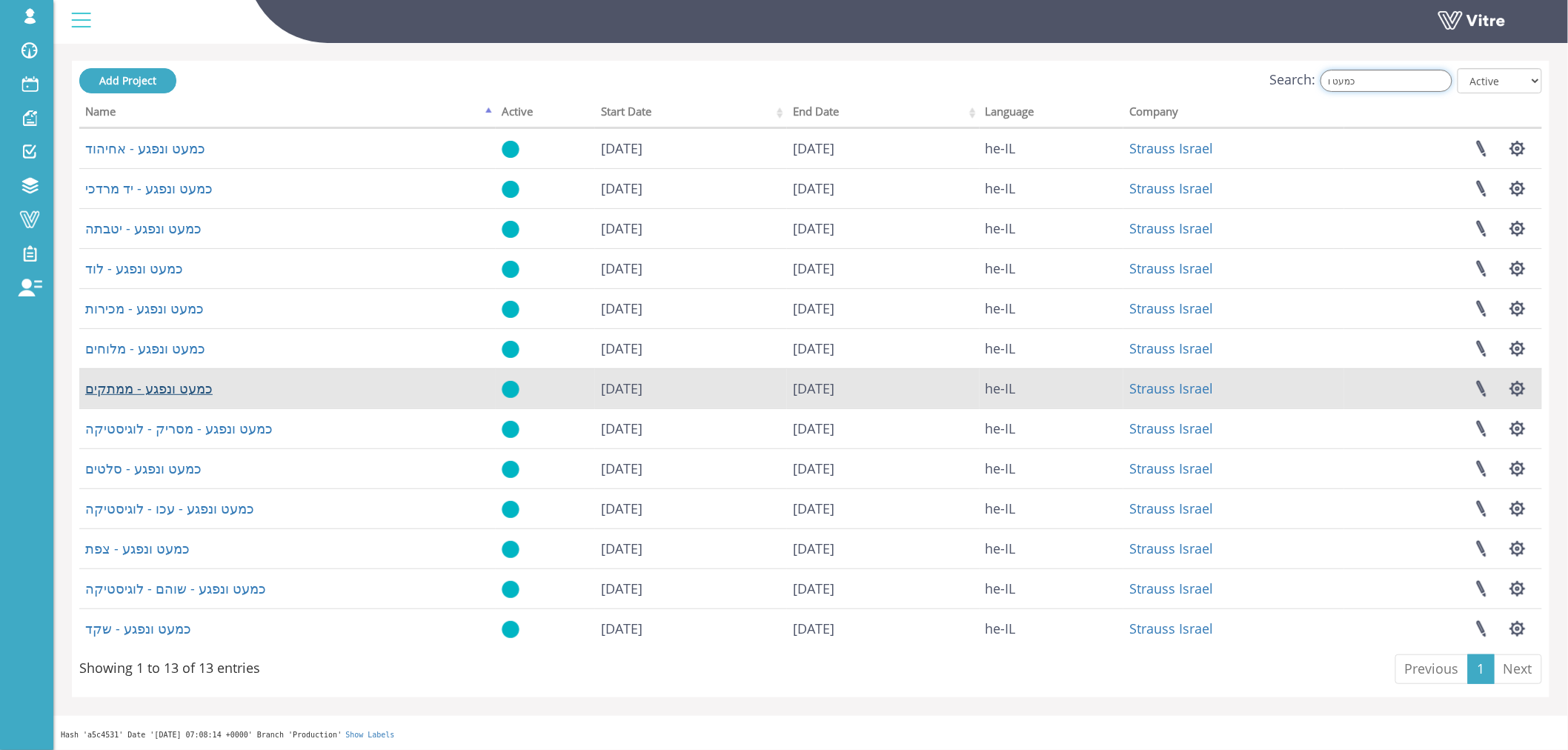
type input "כמעט ו"
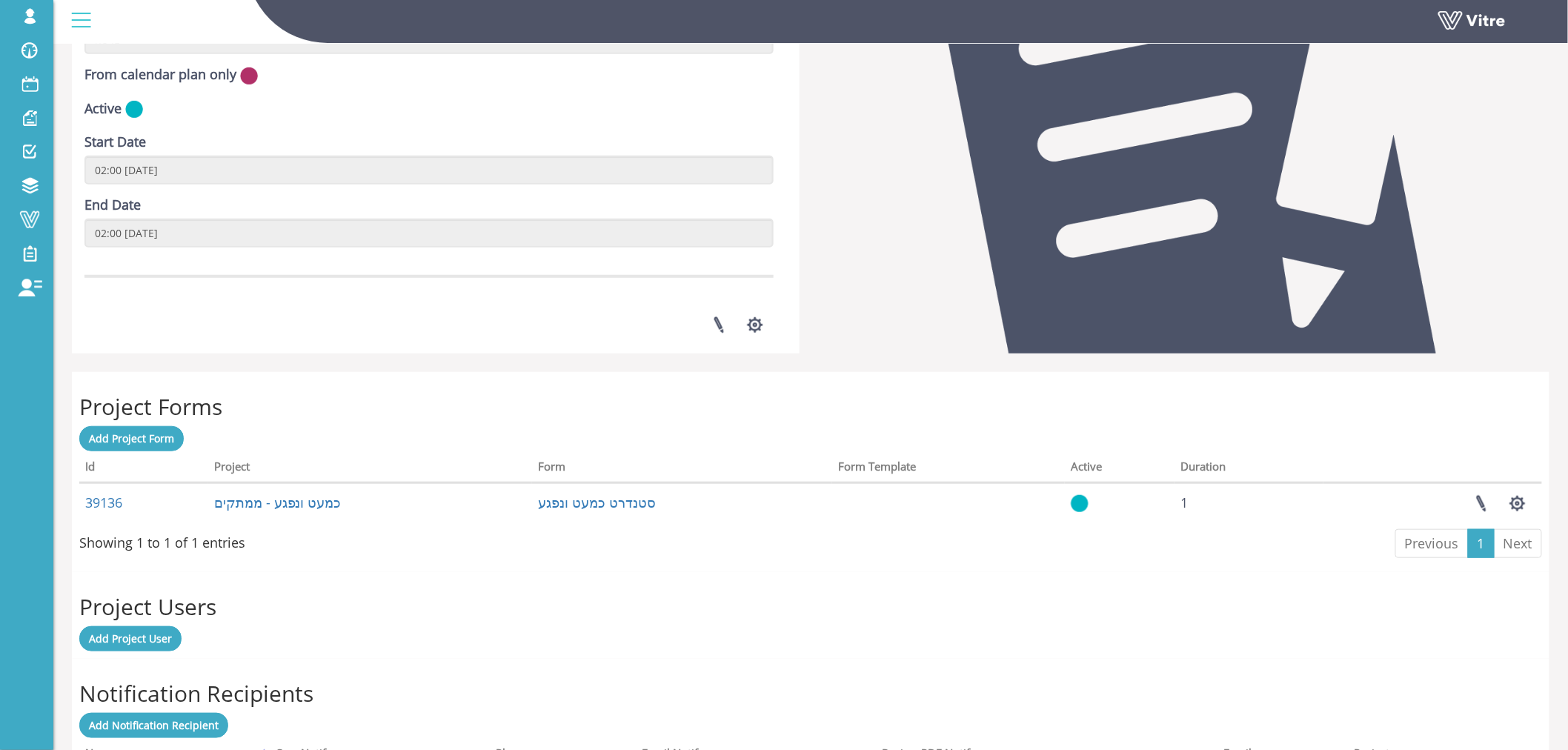
scroll to position [329, 0]
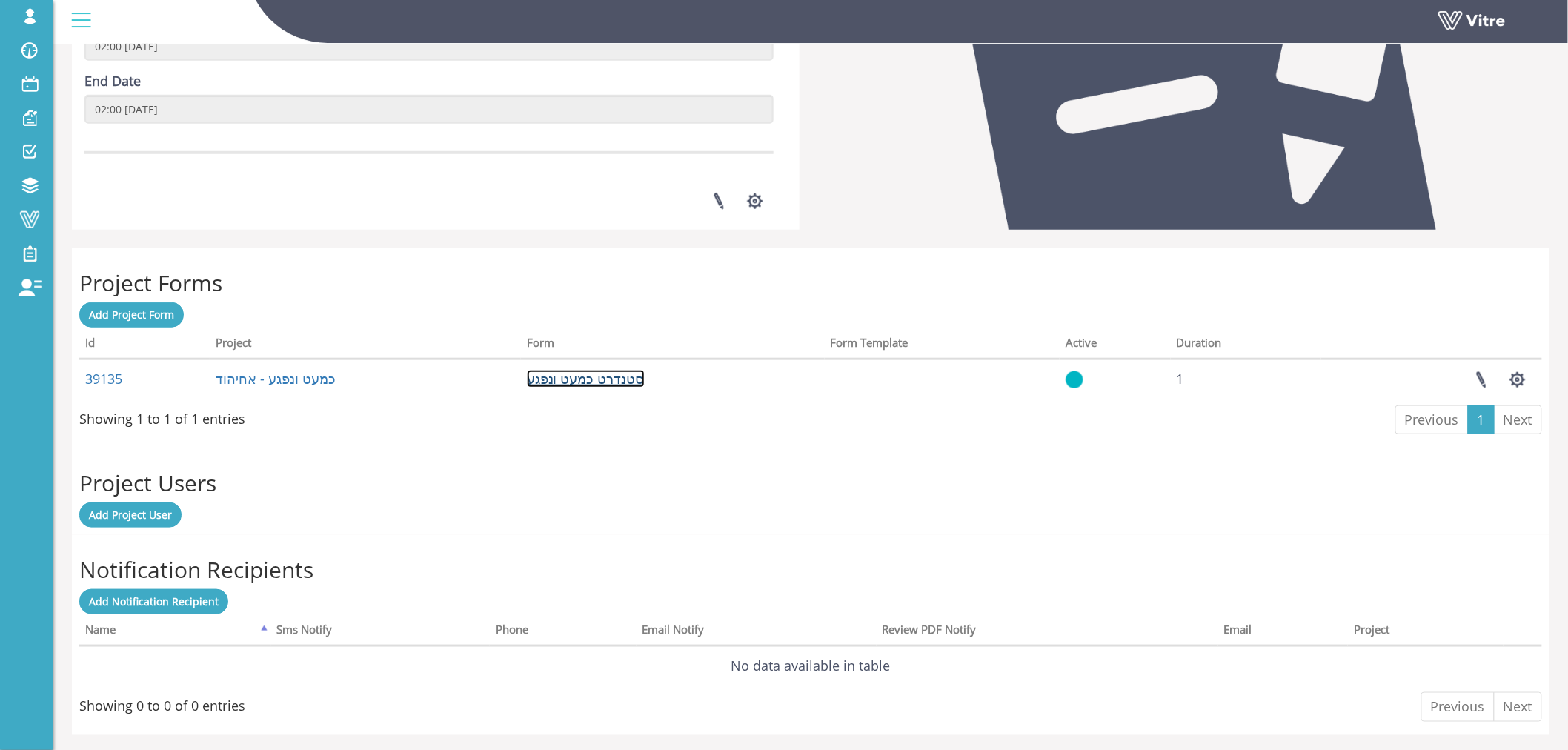
scroll to position [425, 0]
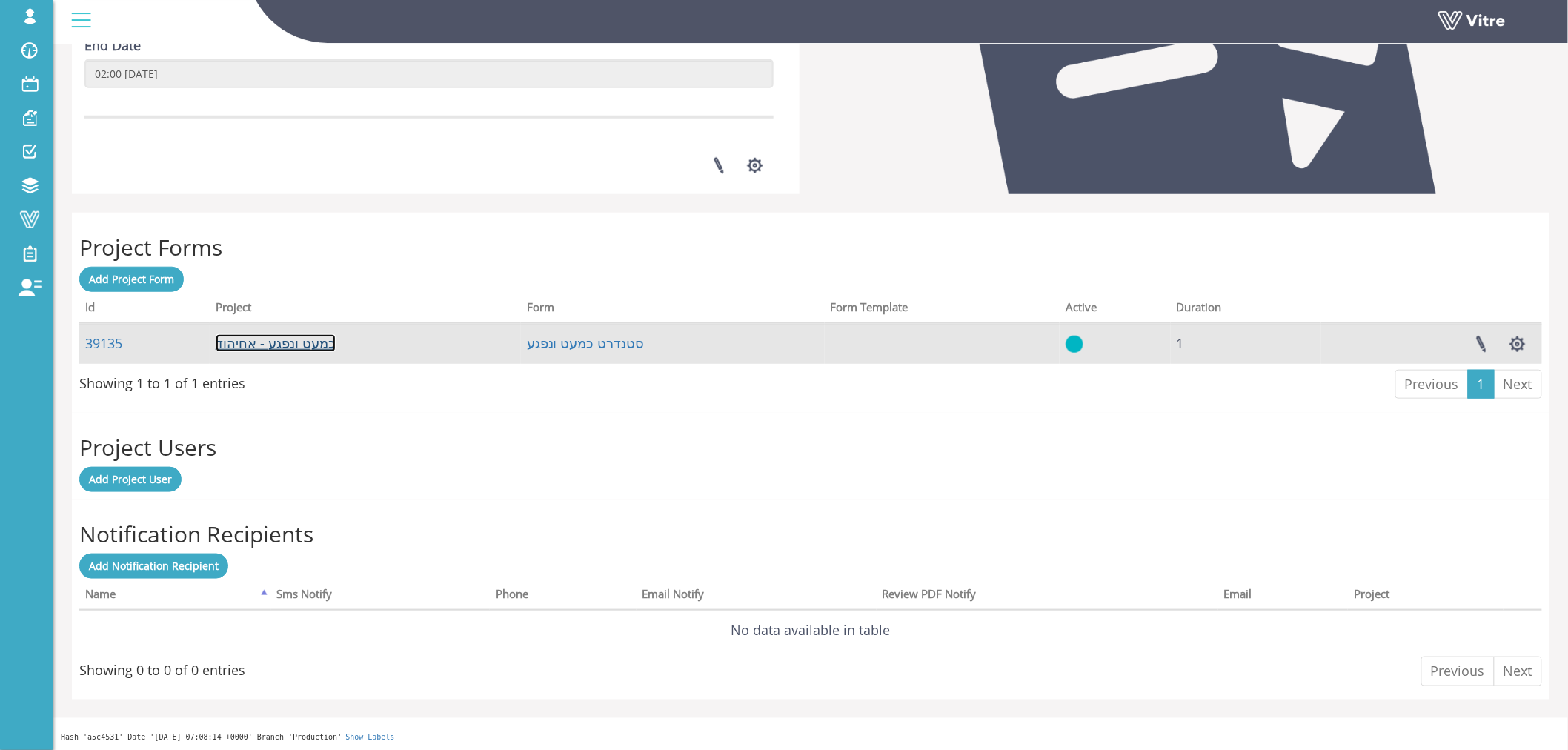
click at [279, 342] on link "כמעט ונפגע - אחיהוד" at bounding box center [276, 343] width 120 height 18
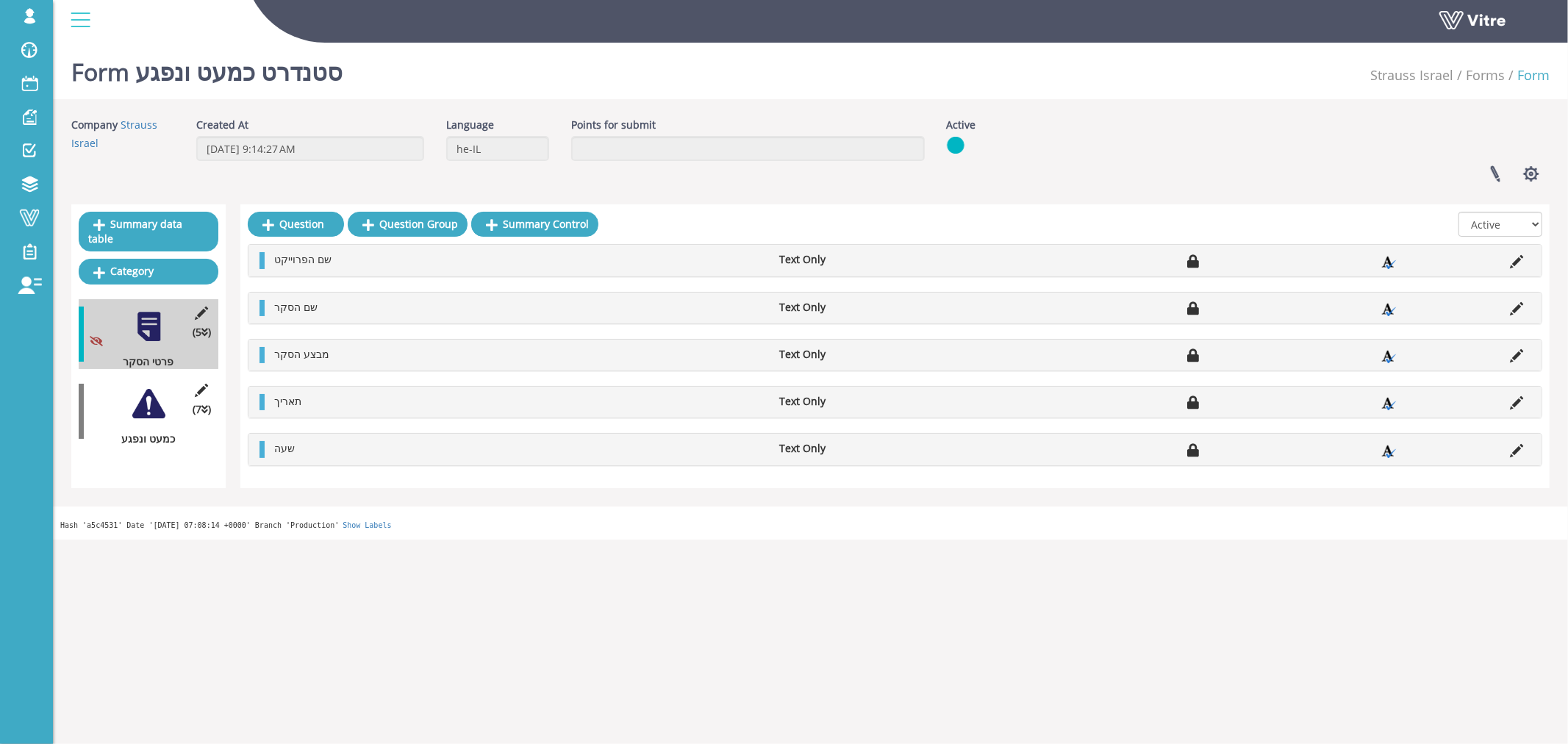
click at [143, 388] on div at bounding box center [148, 403] width 33 height 33
